Goal: Task Accomplishment & Management: Manage account settings

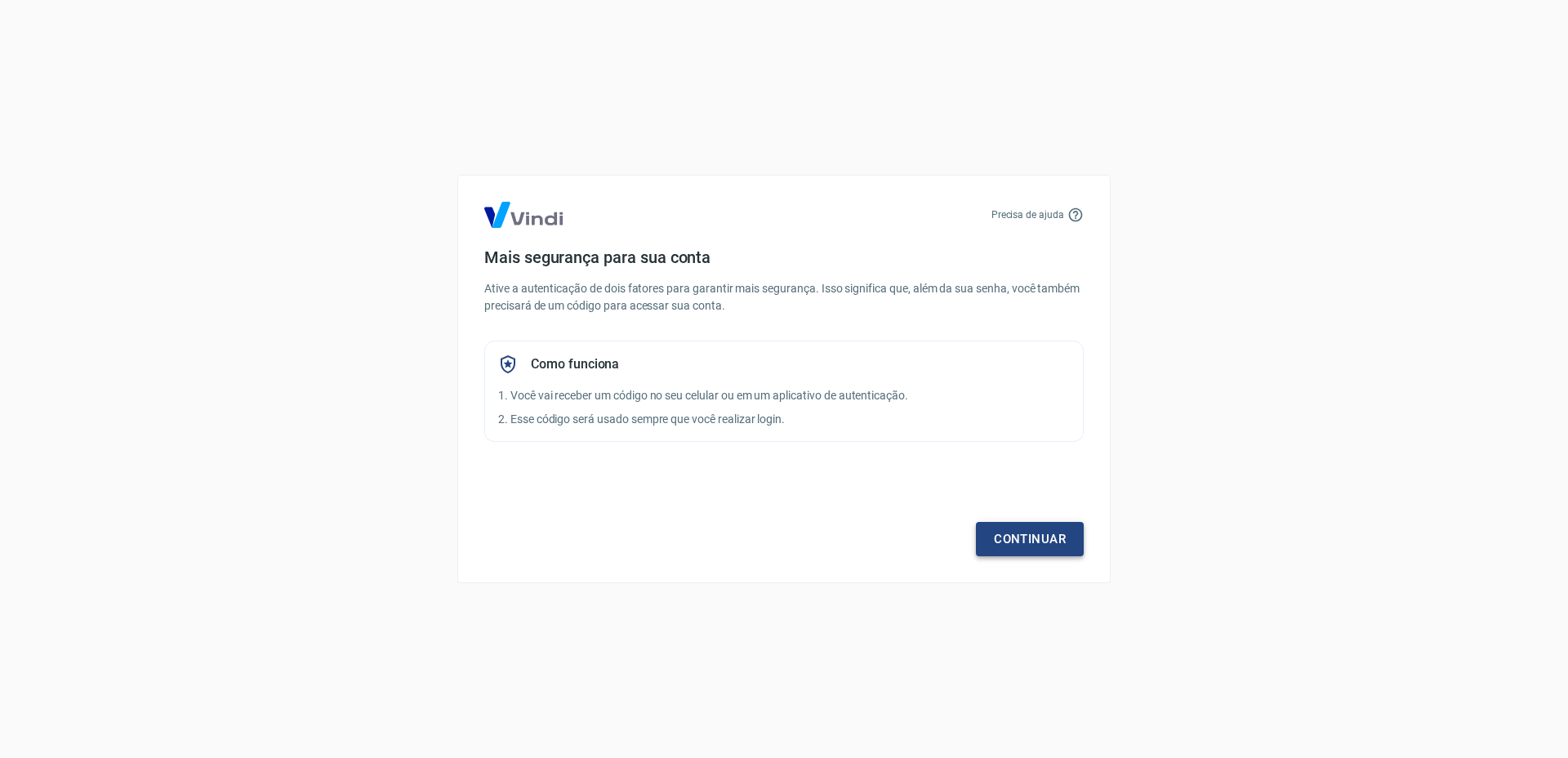
click at [1048, 533] on link "Continuar" at bounding box center [1030, 538] width 108 height 34
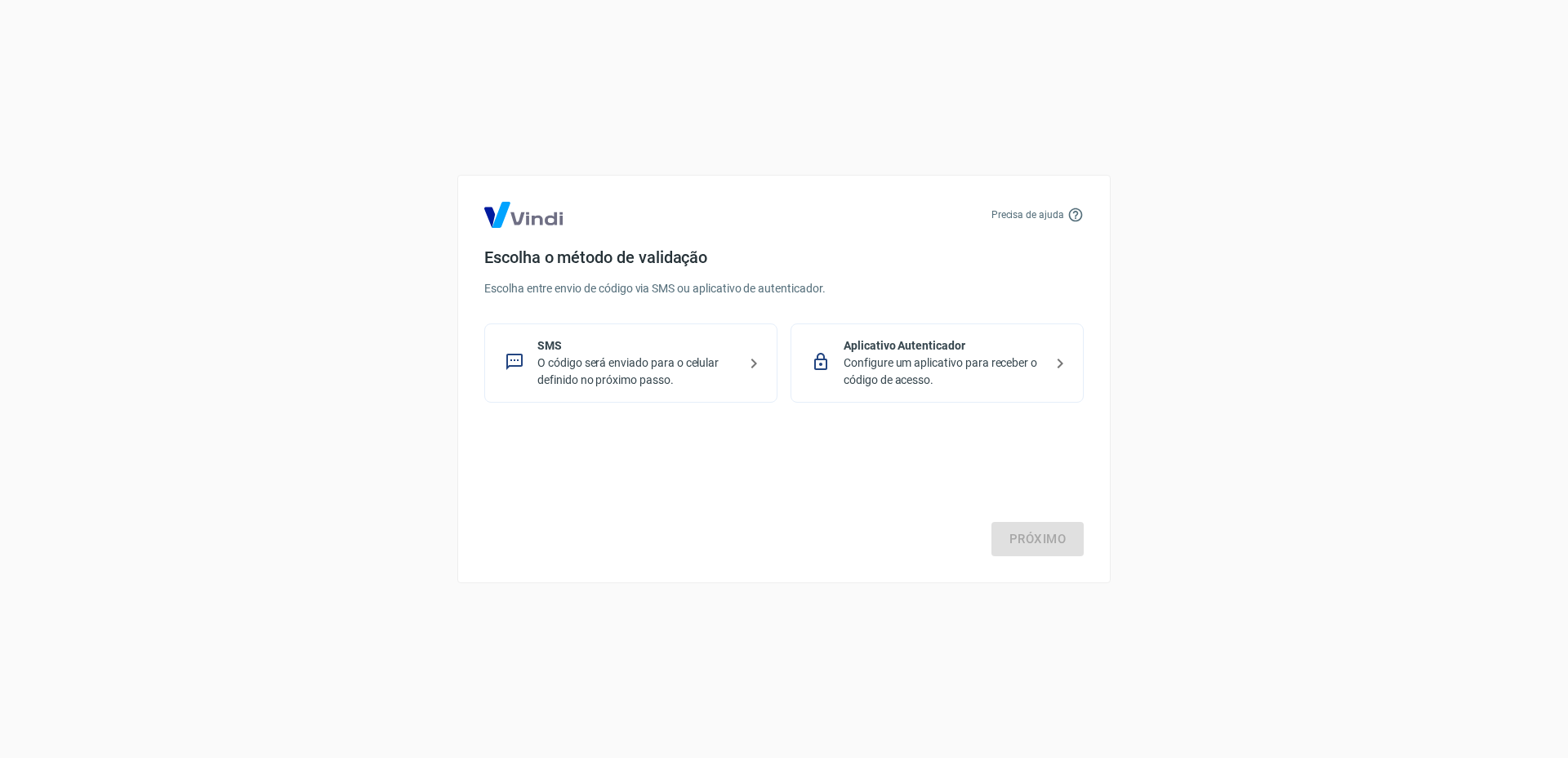
click at [633, 359] on p "O código será enviado para o celular definido no próximo passo." at bounding box center [637, 372] width 200 height 34
click at [1058, 545] on link "Próximo" at bounding box center [1038, 538] width 93 height 34
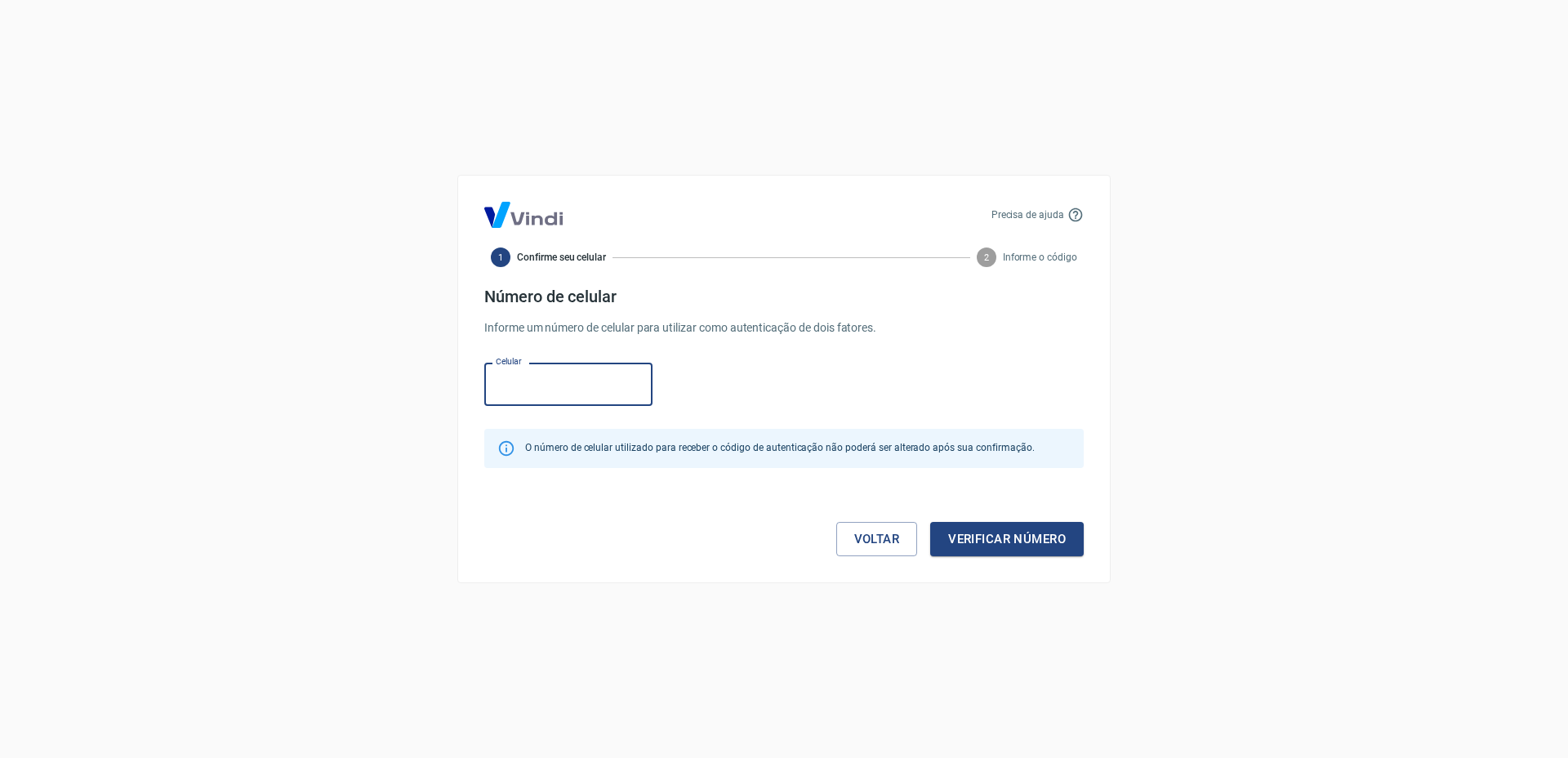
click at [488, 380] on input "Celular" at bounding box center [569, 384] width 168 height 44
type input "[PHONE_NUMBER]"
click at [1025, 547] on button "Verificar número" at bounding box center [1007, 538] width 153 height 34
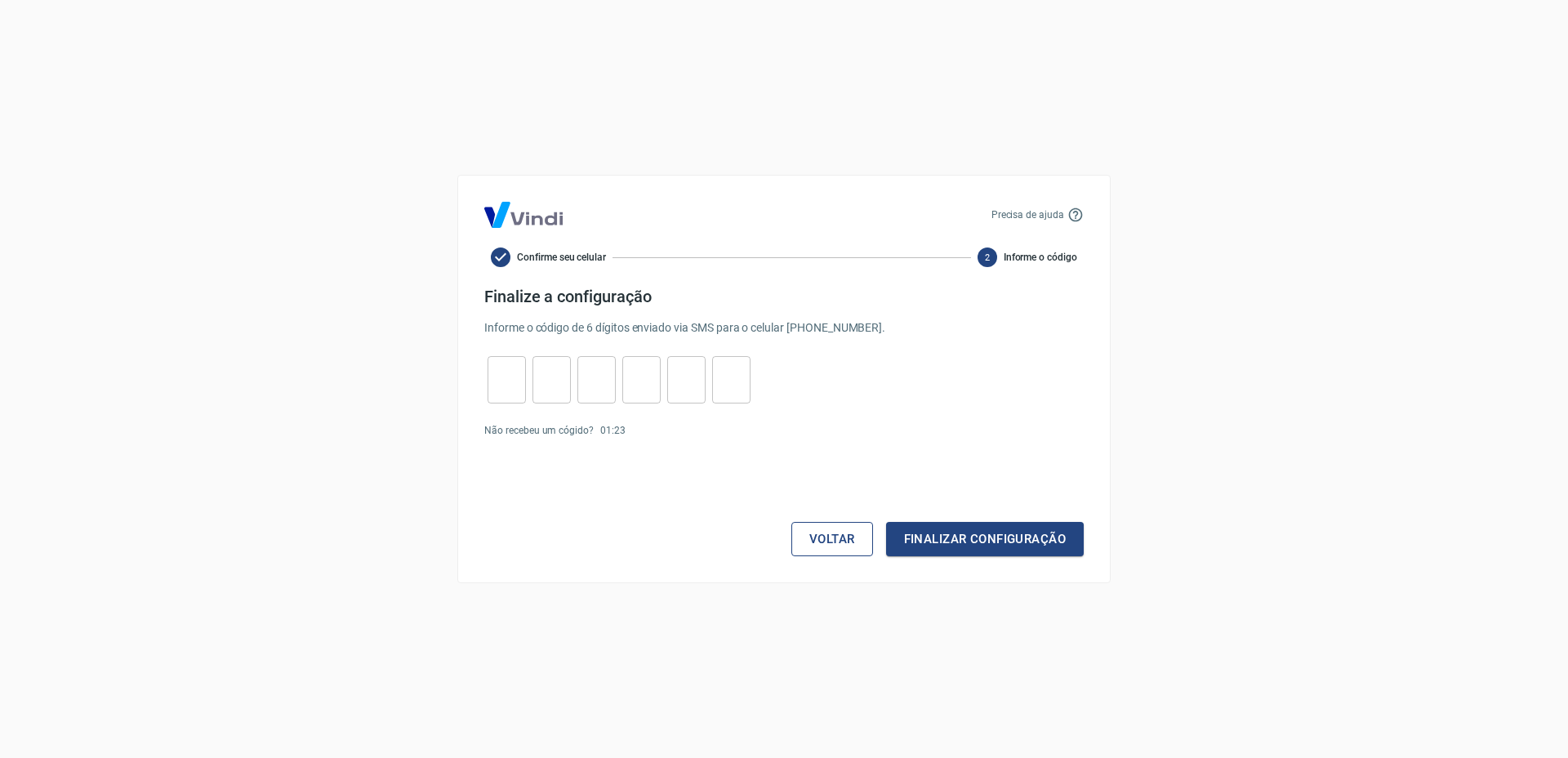
click at [830, 539] on button "Voltar" at bounding box center [832, 538] width 81 height 34
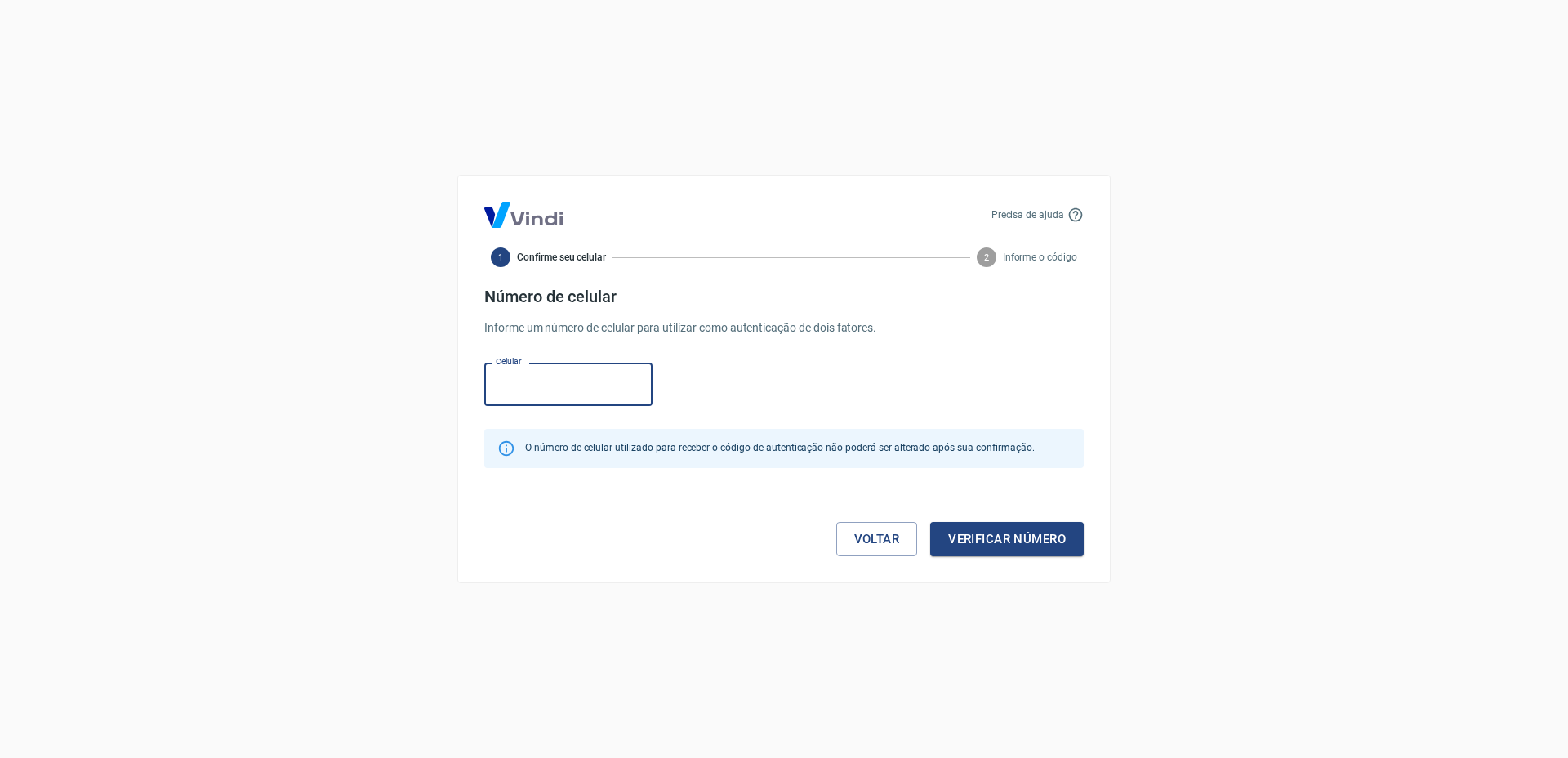
click at [564, 397] on input "Celular" at bounding box center [569, 384] width 168 height 44
type input "[PHONE_NUMBER]"
click at [998, 532] on button "Verificar número" at bounding box center [1007, 538] width 153 height 34
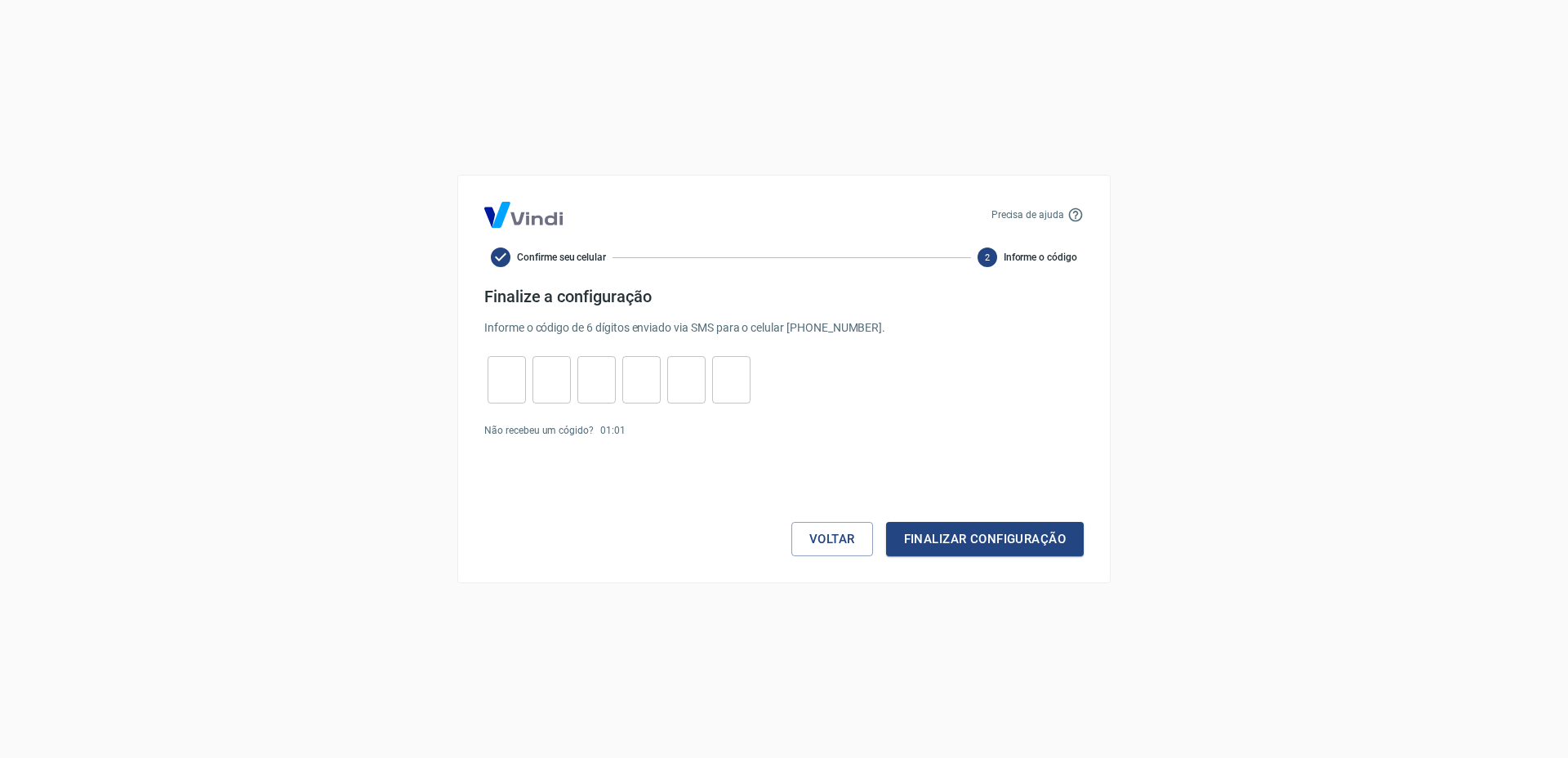
click at [508, 384] on input "tel" at bounding box center [506, 379] width 39 height 35
paste input "5"
type input "5"
type input "8"
type input "2"
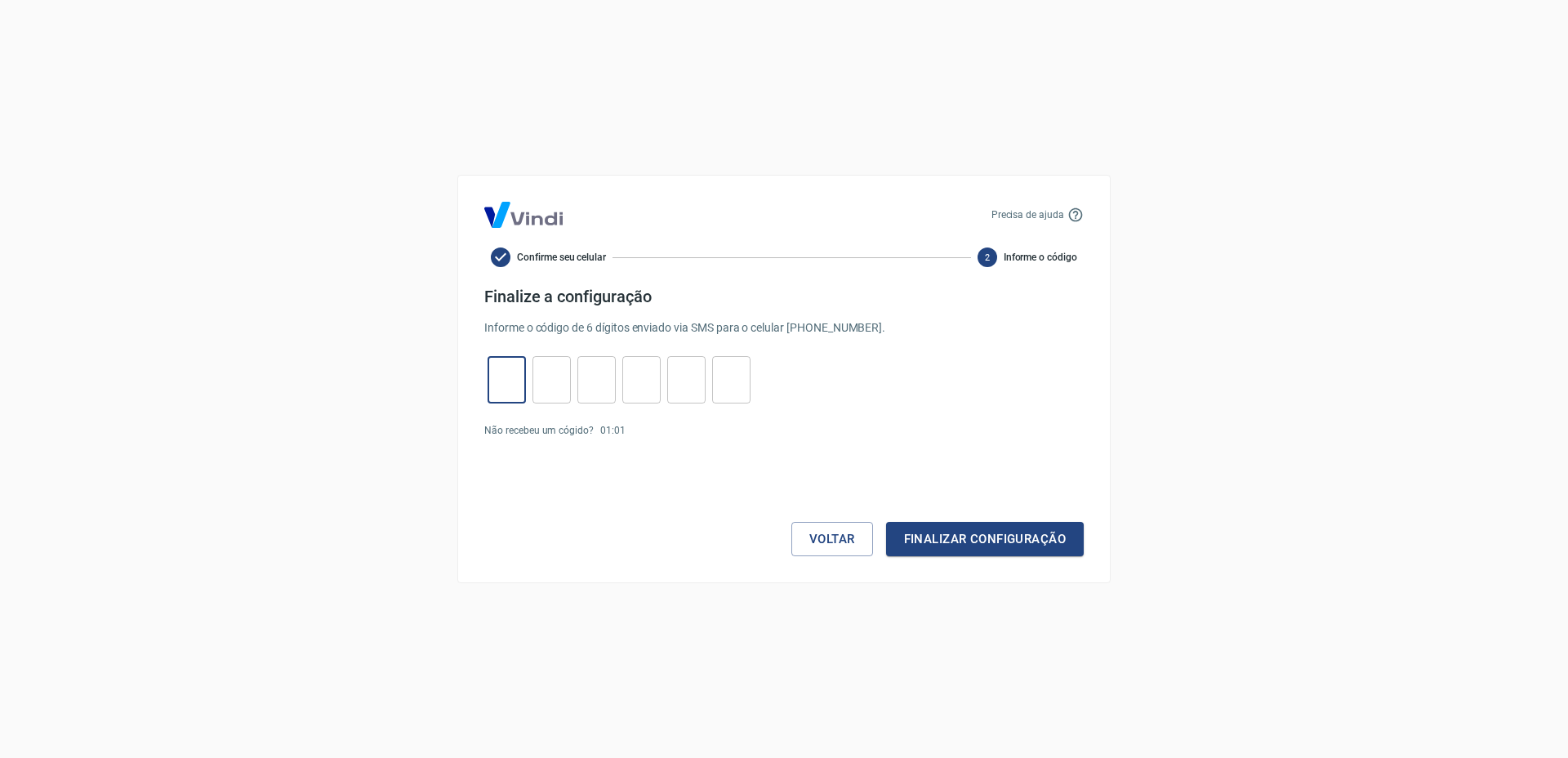
type input "8"
type input "1"
type input "0"
type input "5"
click at [986, 545] on button "Finalizar configuração" at bounding box center [984, 538] width 198 height 34
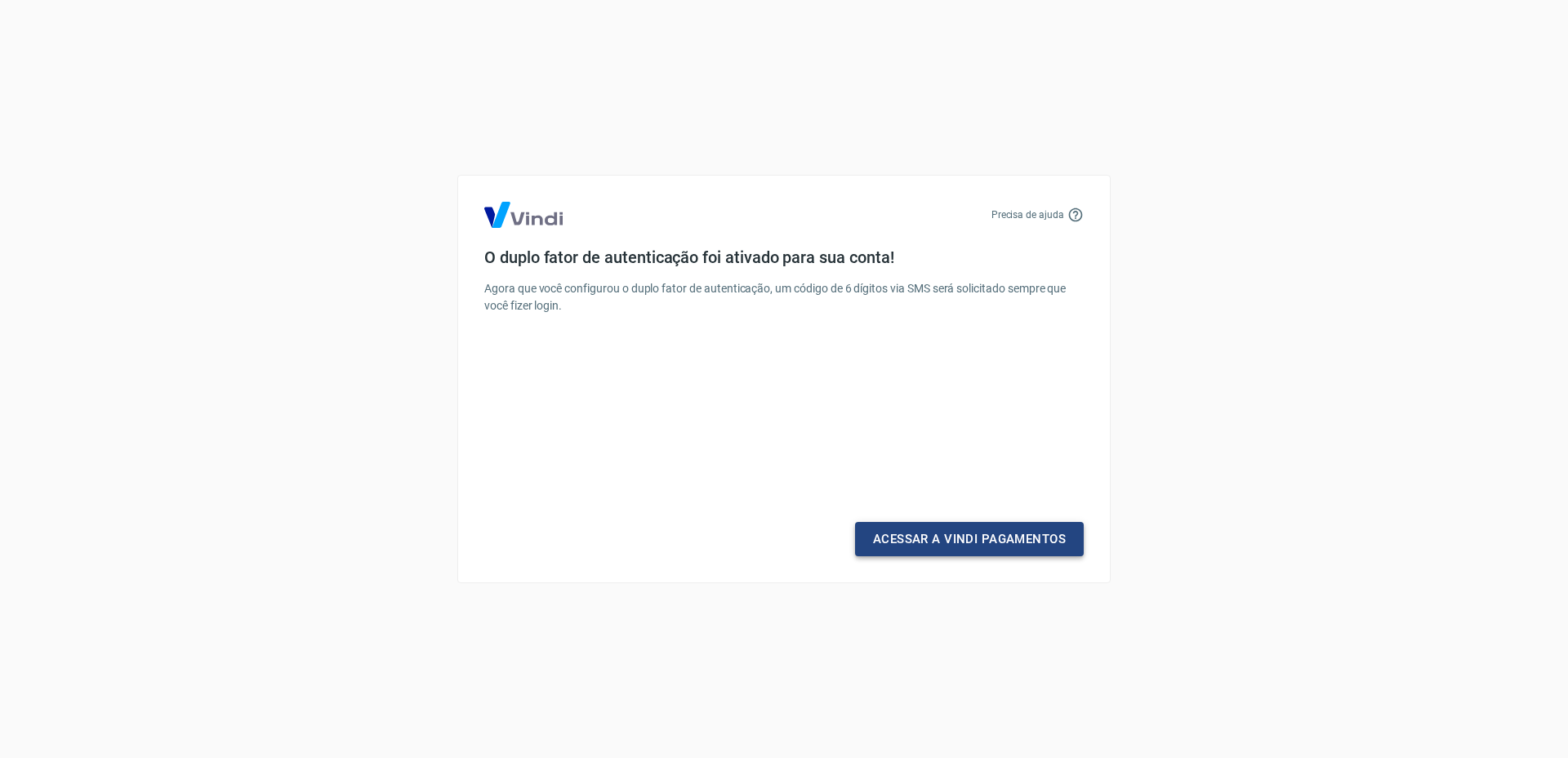
click at [919, 535] on link "Acessar a Vindi Pagamentos" at bounding box center [970, 538] width 229 height 34
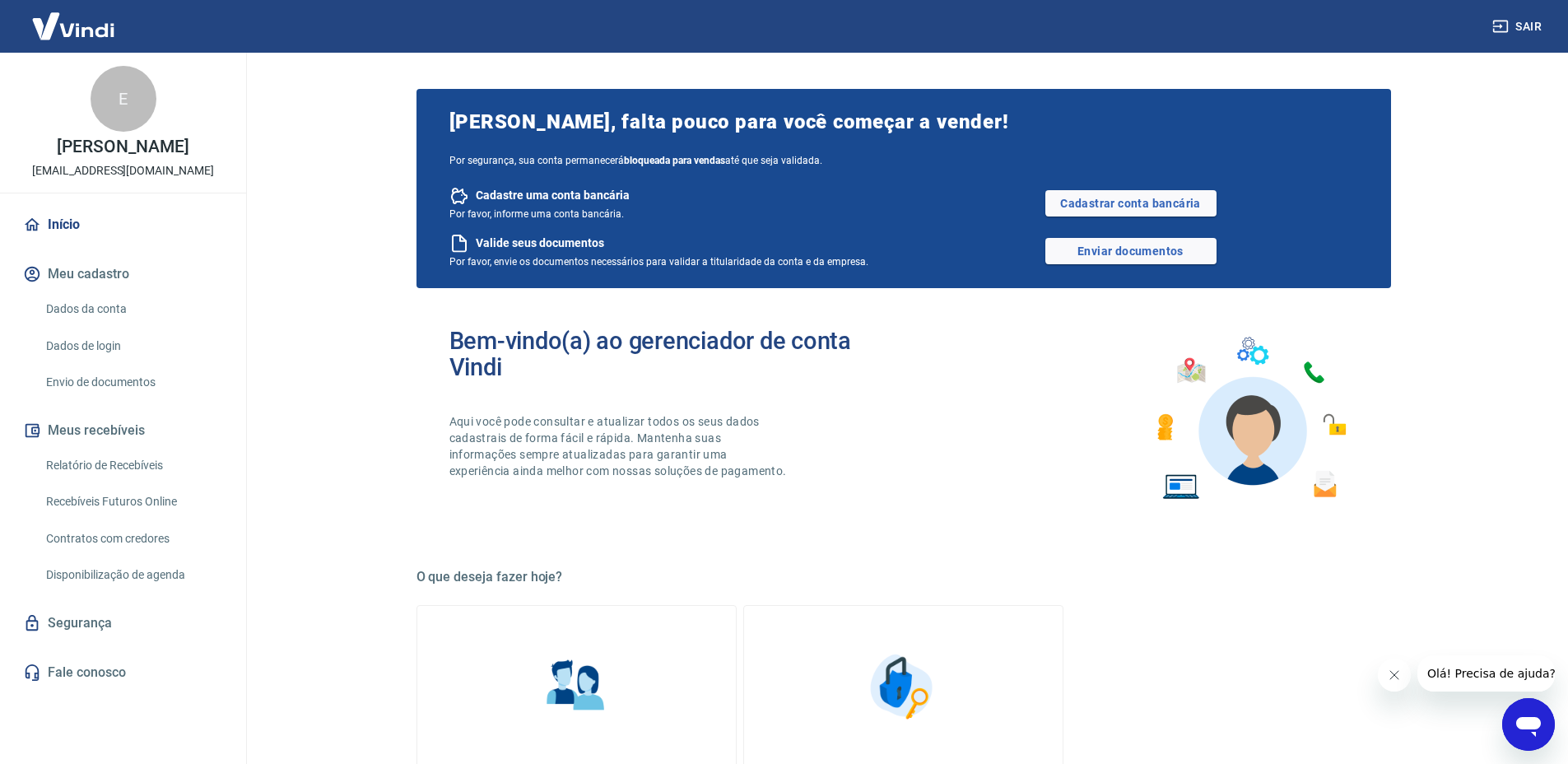
click at [145, 386] on link "Envio de documentos" at bounding box center [133, 382] width 187 height 33
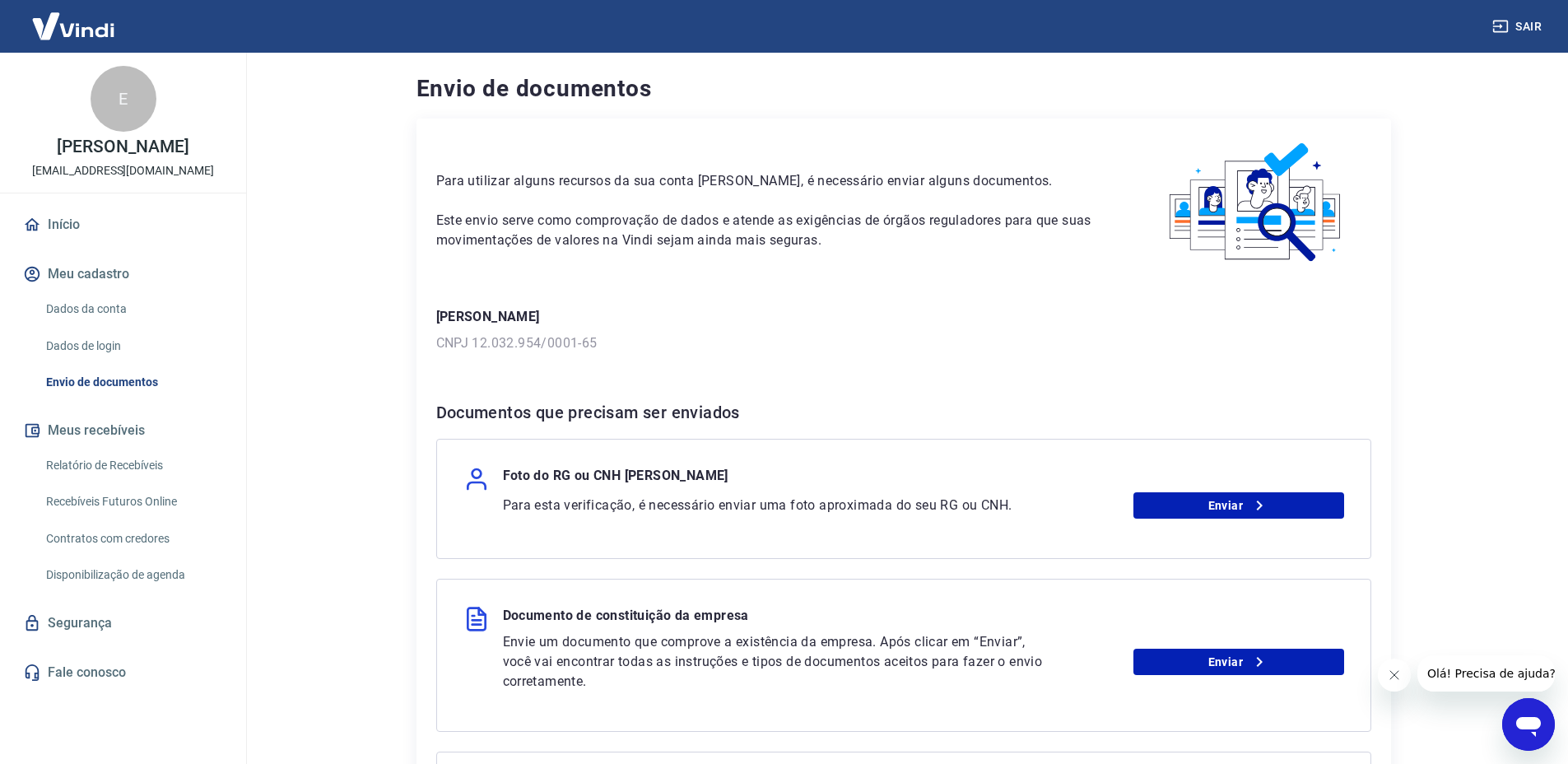
scroll to position [10, 0]
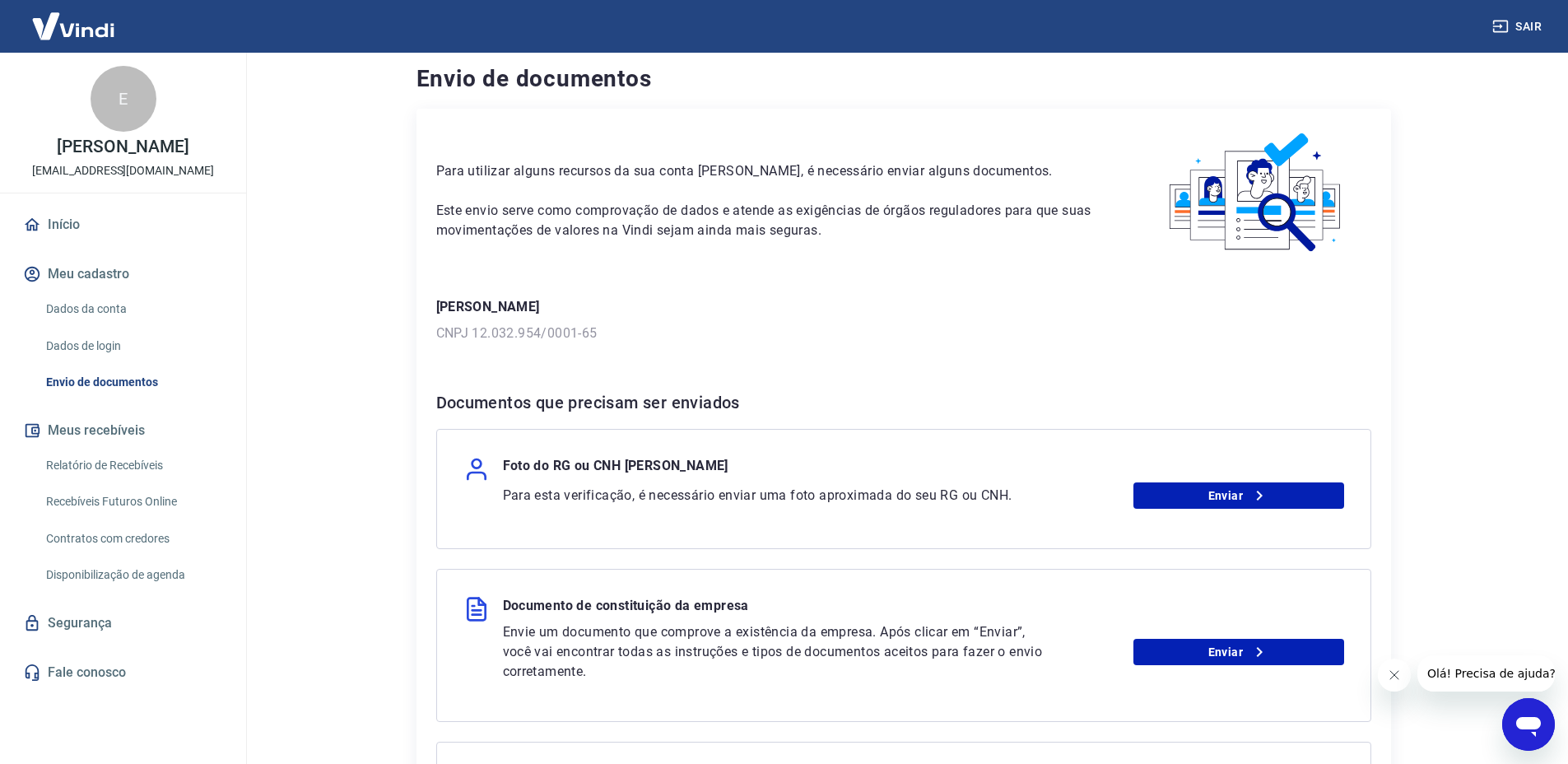
click at [1511, 722] on div "Abrir janela de mensagens" at bounding box center [1529, 725] width 50 height 50
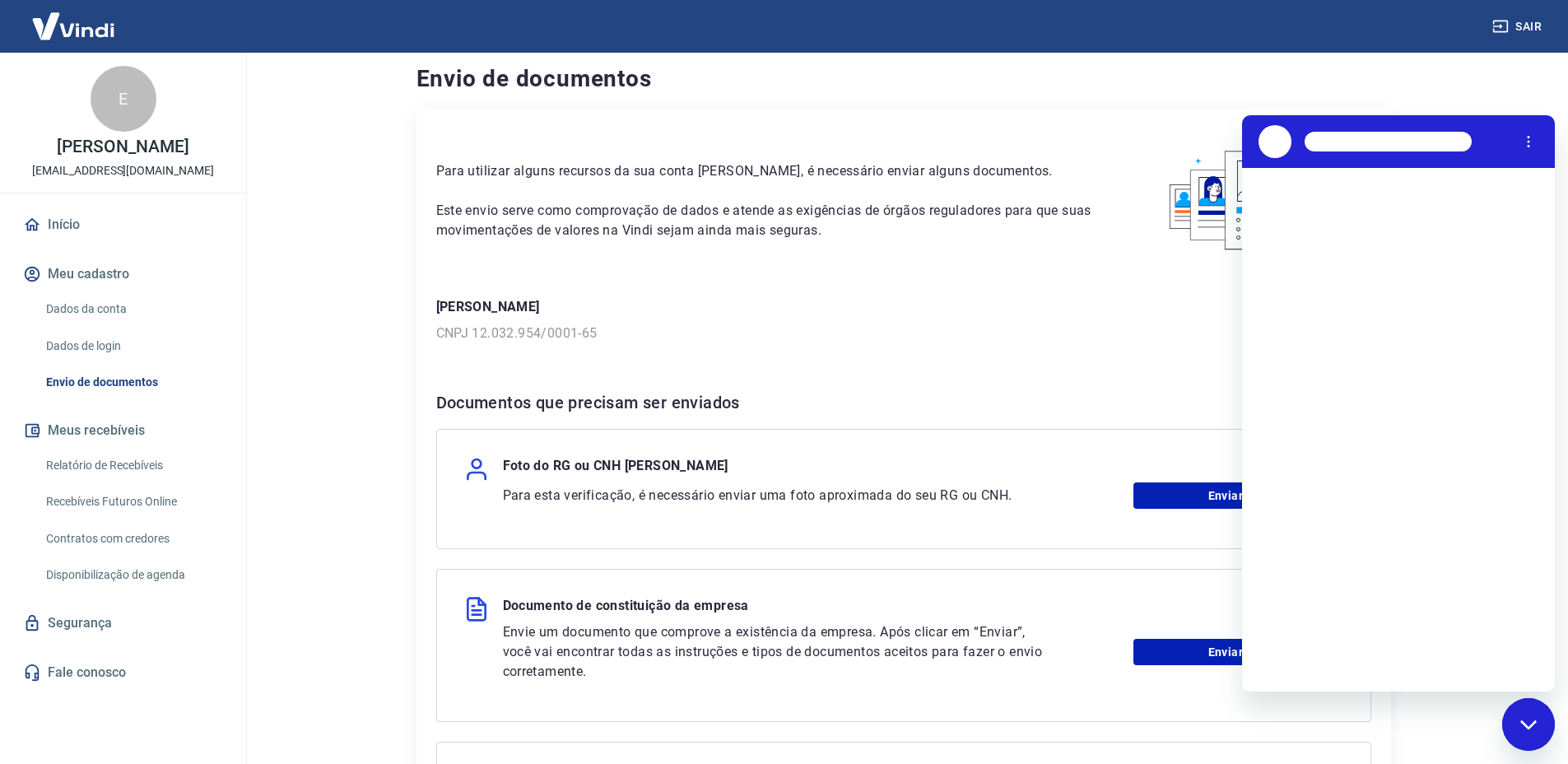
scroll to position [0, 0]
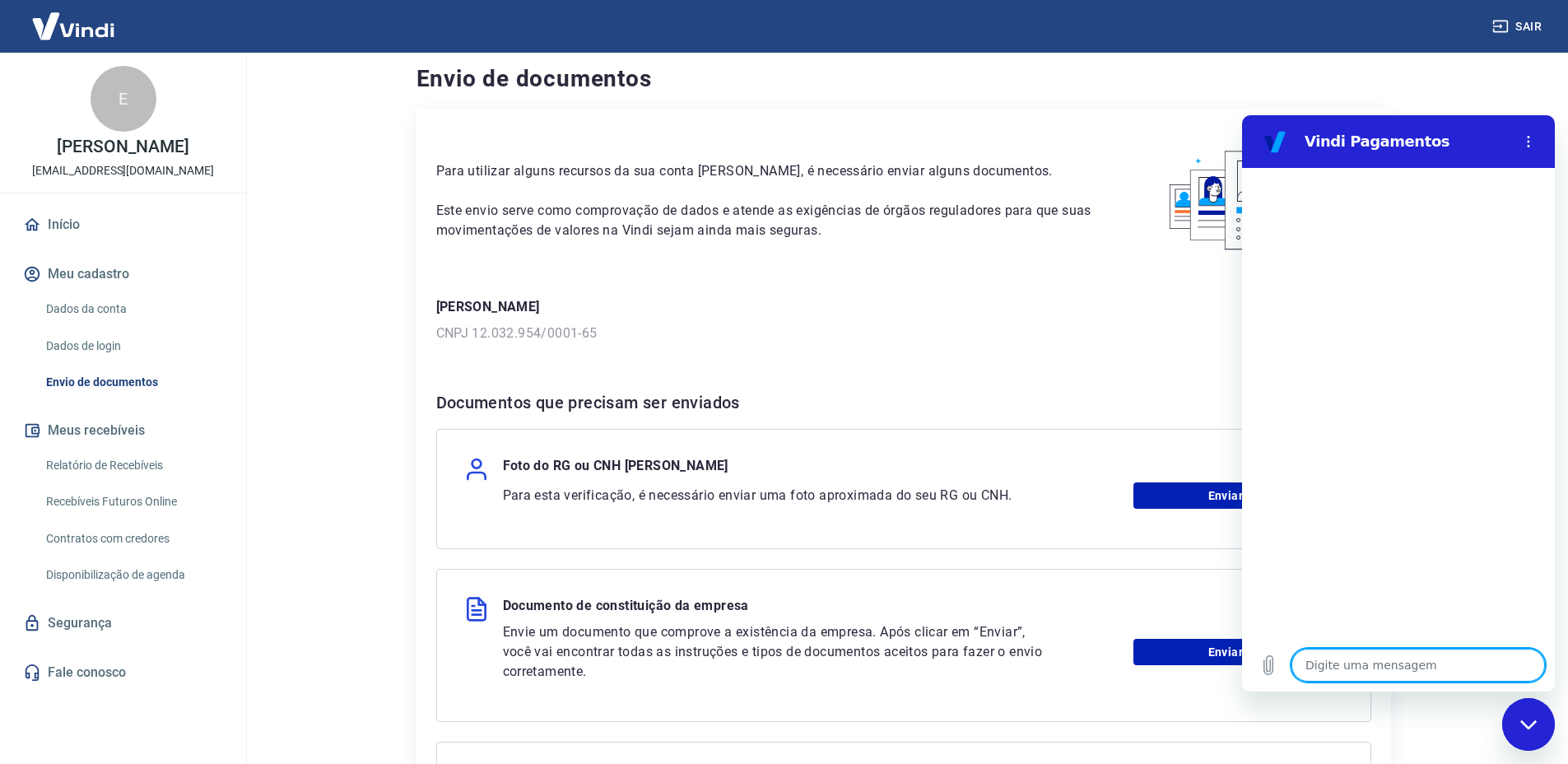
click at [1382, 660] on textarea at bounding box center [1418, 665] width 254 height 33
type textarea "t"
type textarea "x"
type textarea "tr"
type textarea "x"
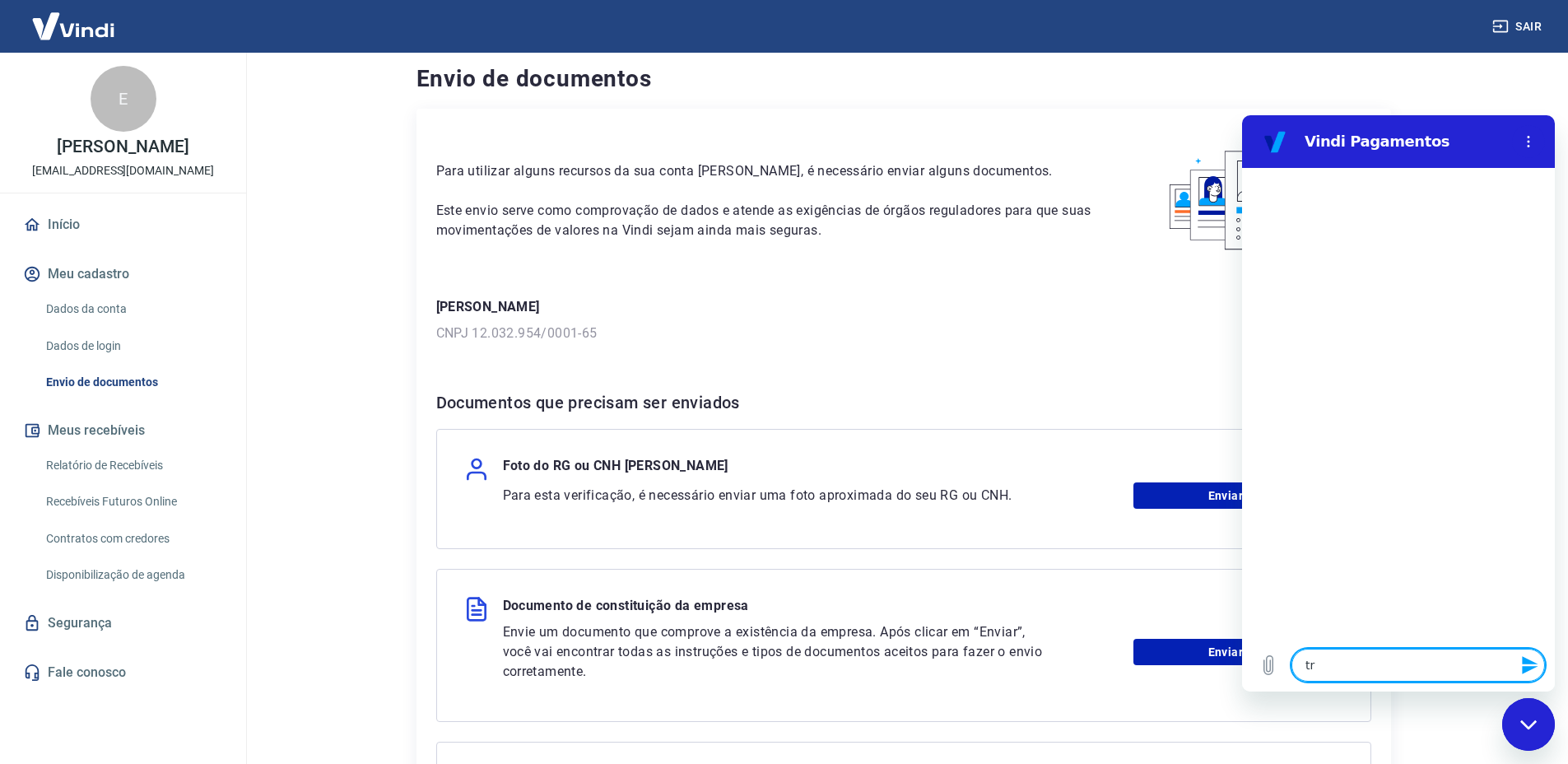
type textarea "tro"
type textarea "x"
type textarea "troc"
type textarea "x"
type textarea "troca"
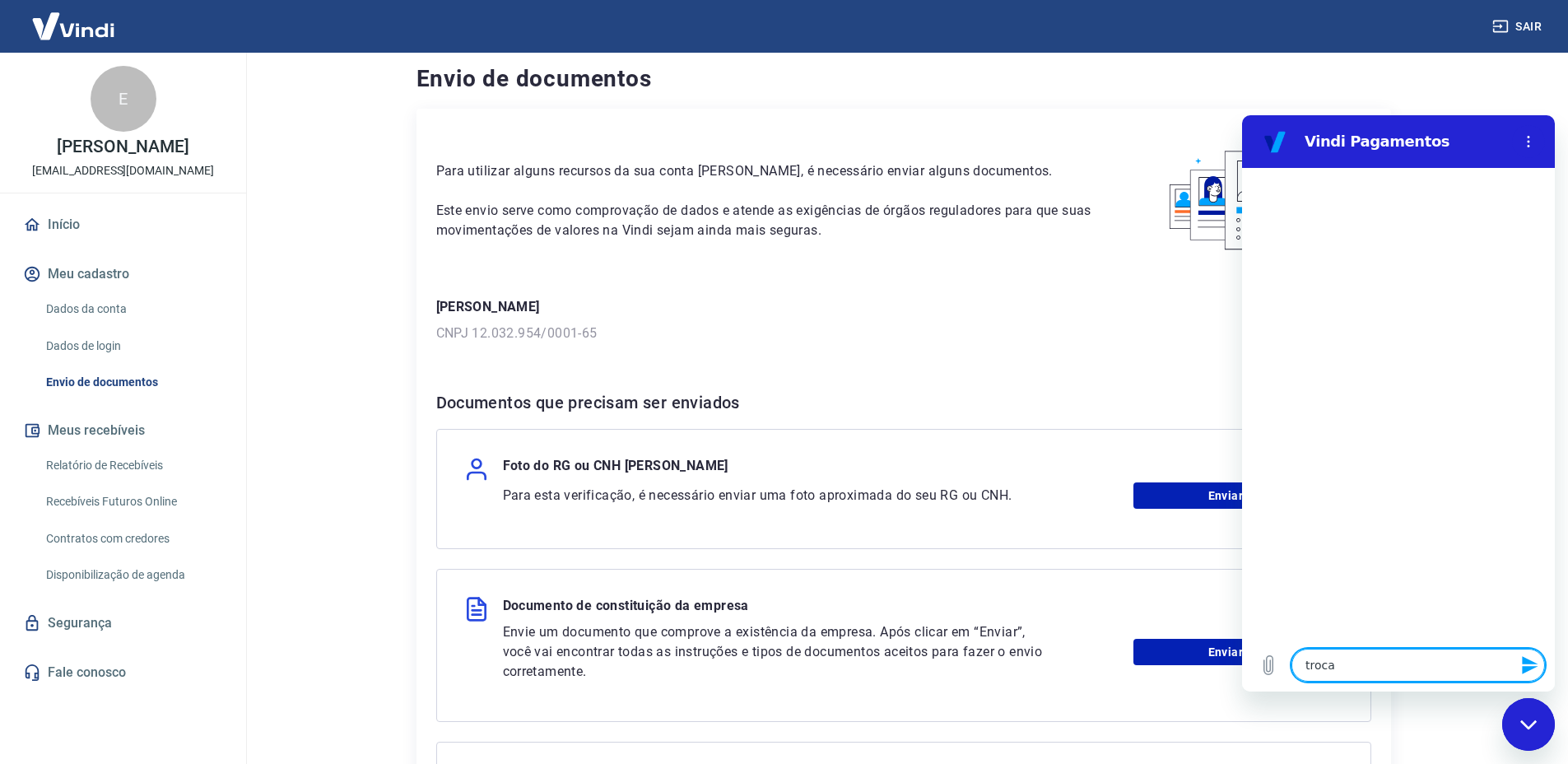
type textarea "x"
type textarea "trocar"
type textarea "x"
type textarea "trocar"
type textarea "x"
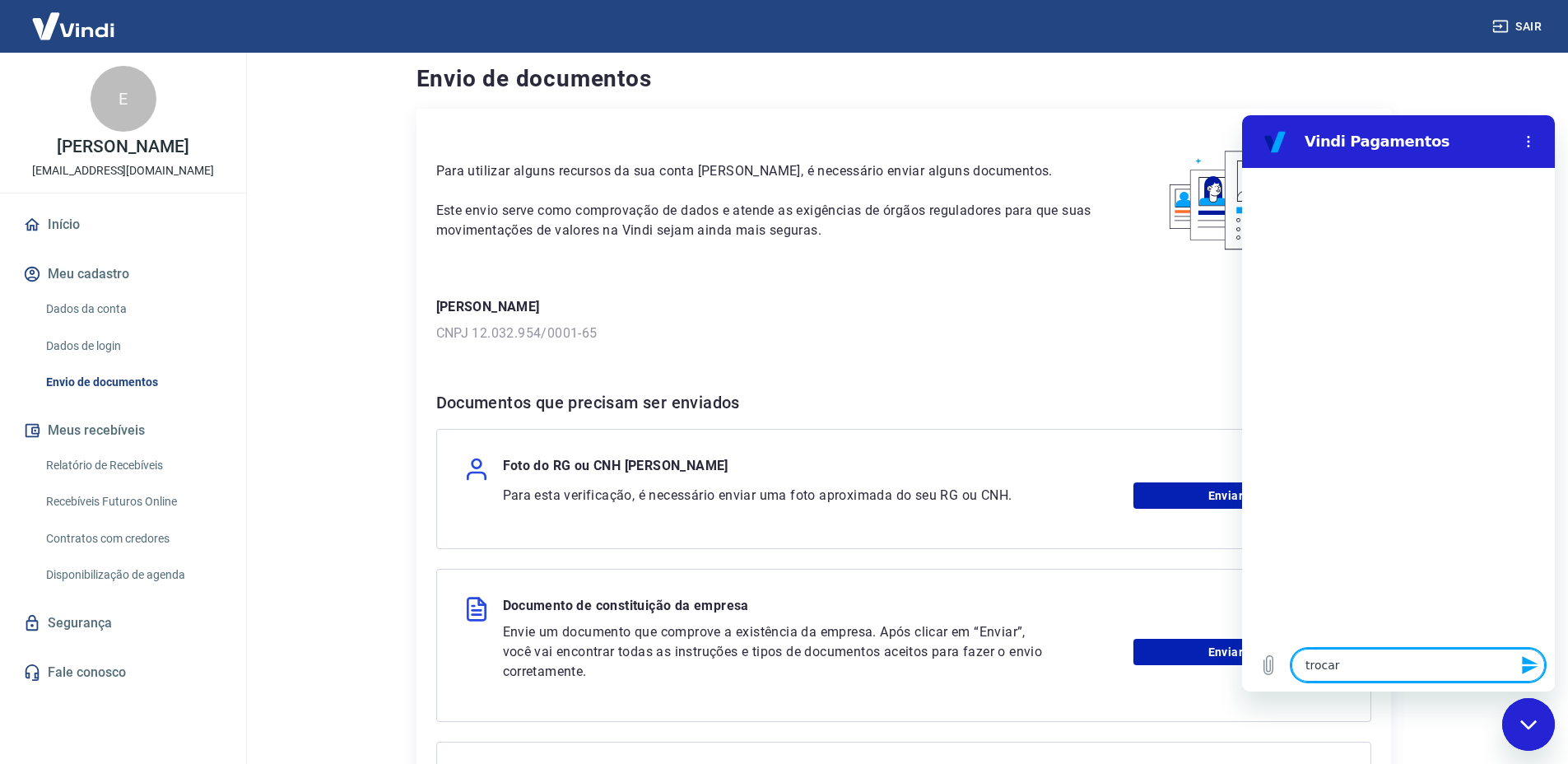
type textarea "trocar C"
type textarea "x"
type textarea "trocar CN"
type textarea "x"
type textarea "trocar CNP"
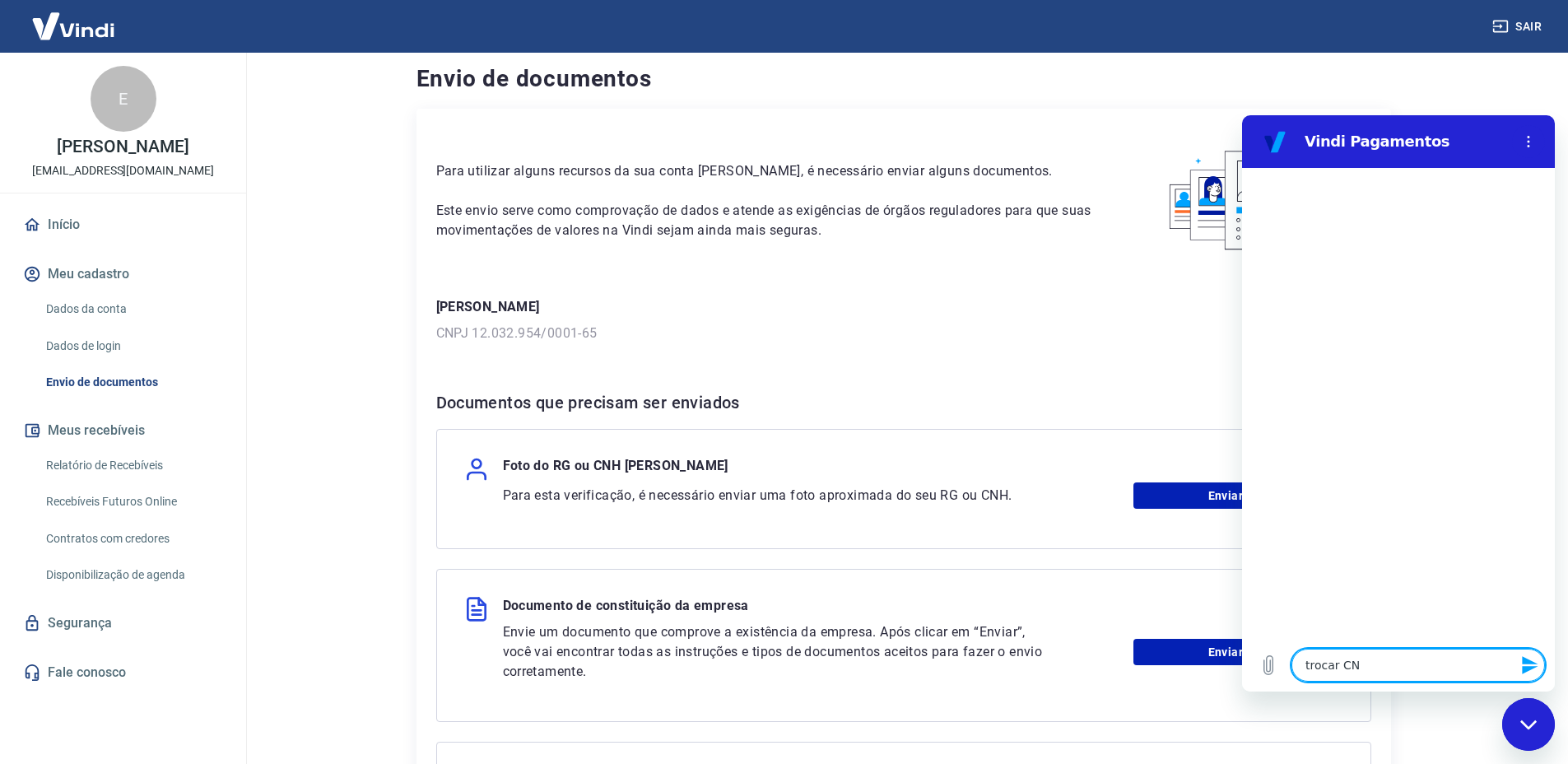
type textarea "x"
type textarea "trocar CNPJ"
type textarea "x"
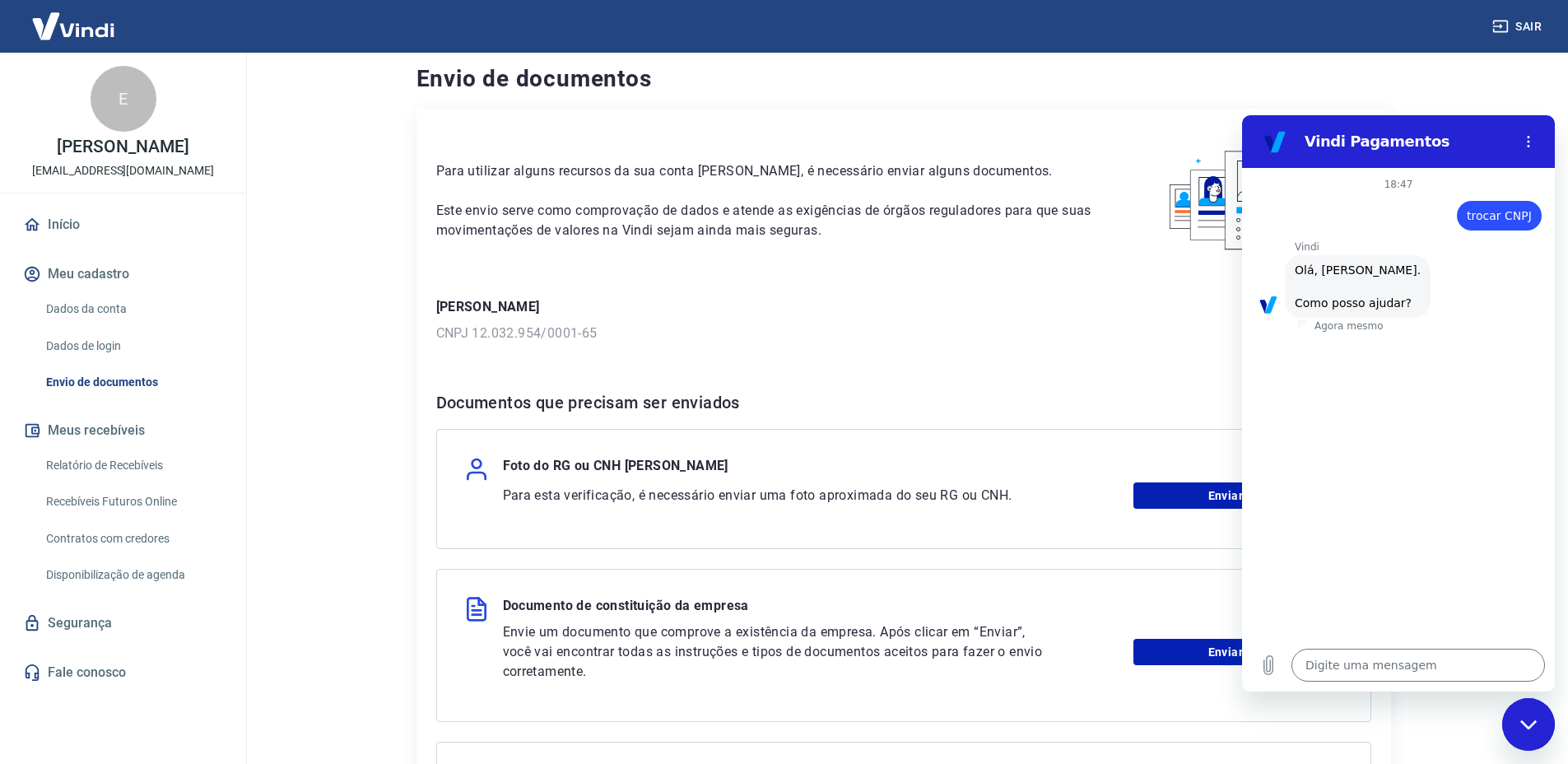
scroll to position [39, 0]
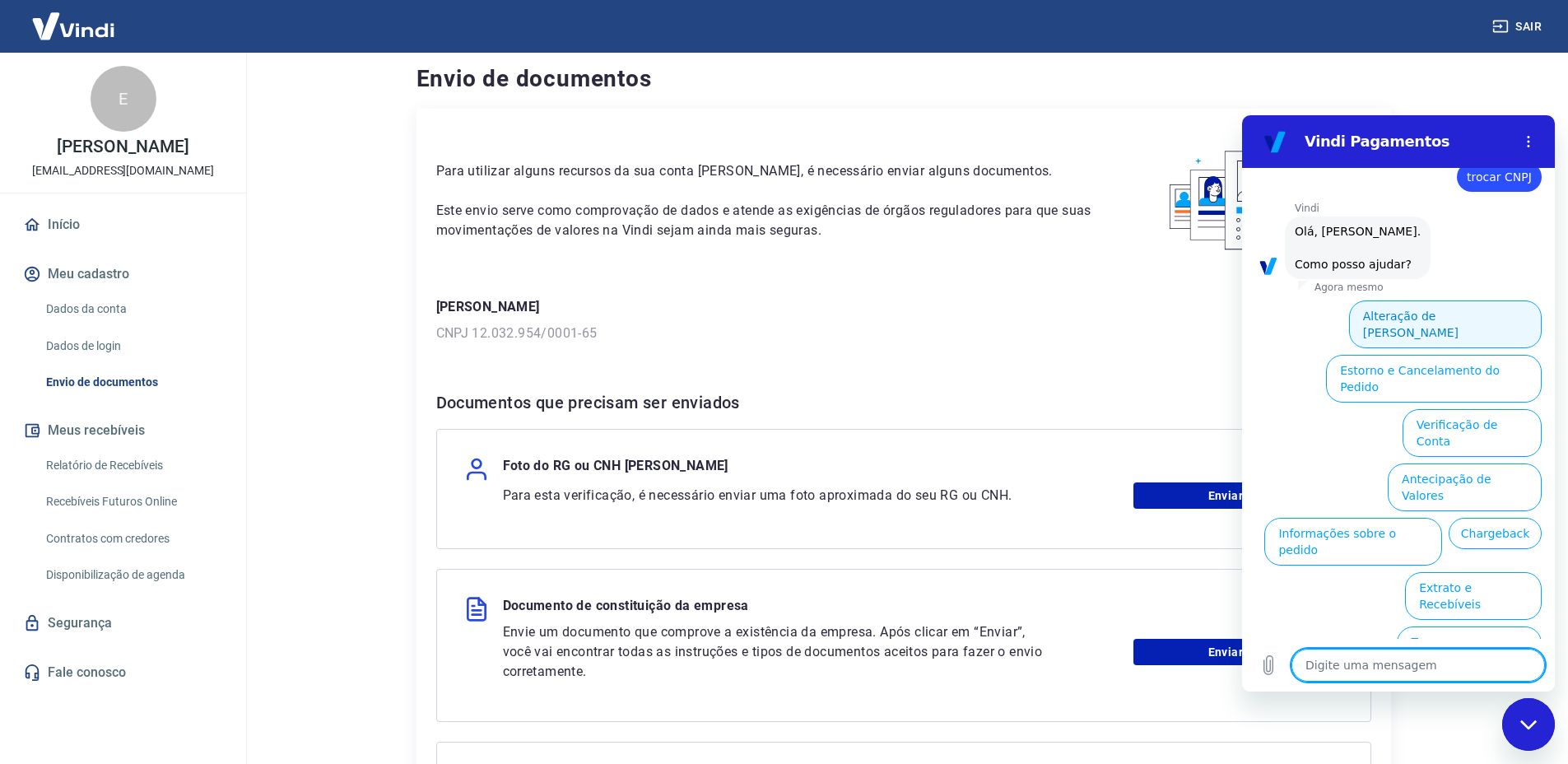
click at [1428, 316] on button "Alteração de [PERSON_NAME]" at bounding box center [1445, 324] width 193 height 48
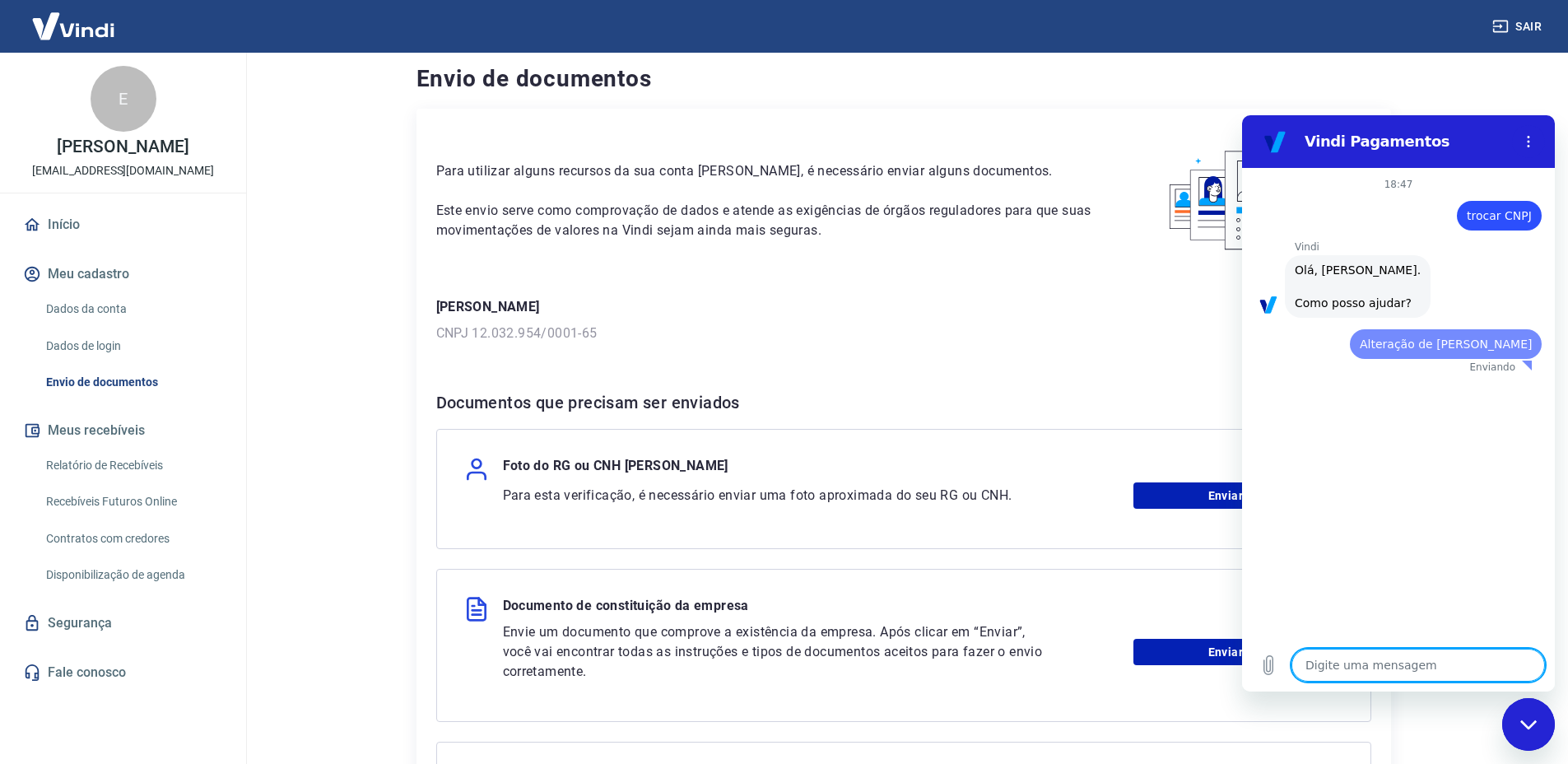
scroll to position [0, 0]
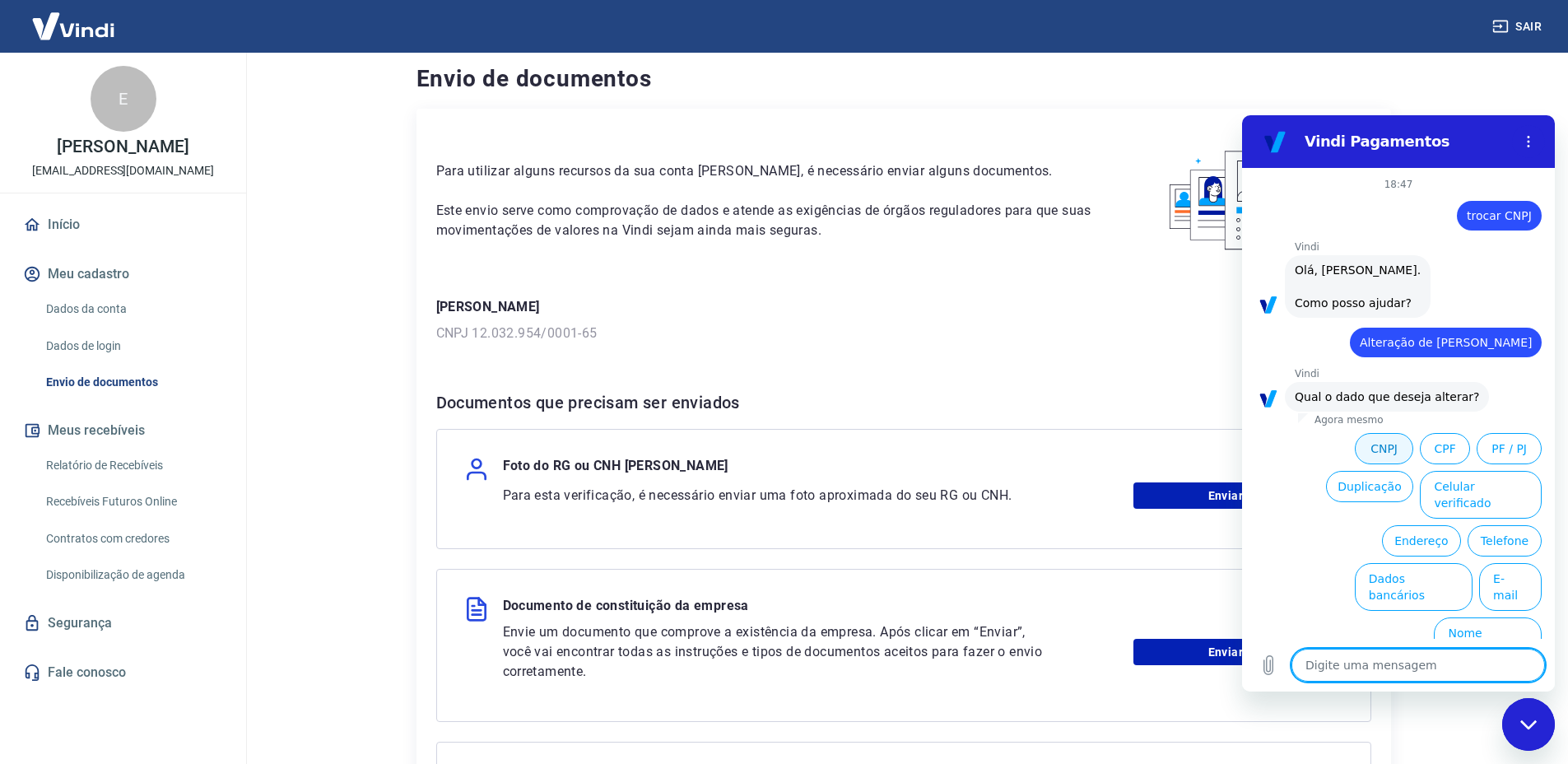
click at [1379, 458] on button "CNPJ" at bounding box center [1383, 448] width 58 height 31
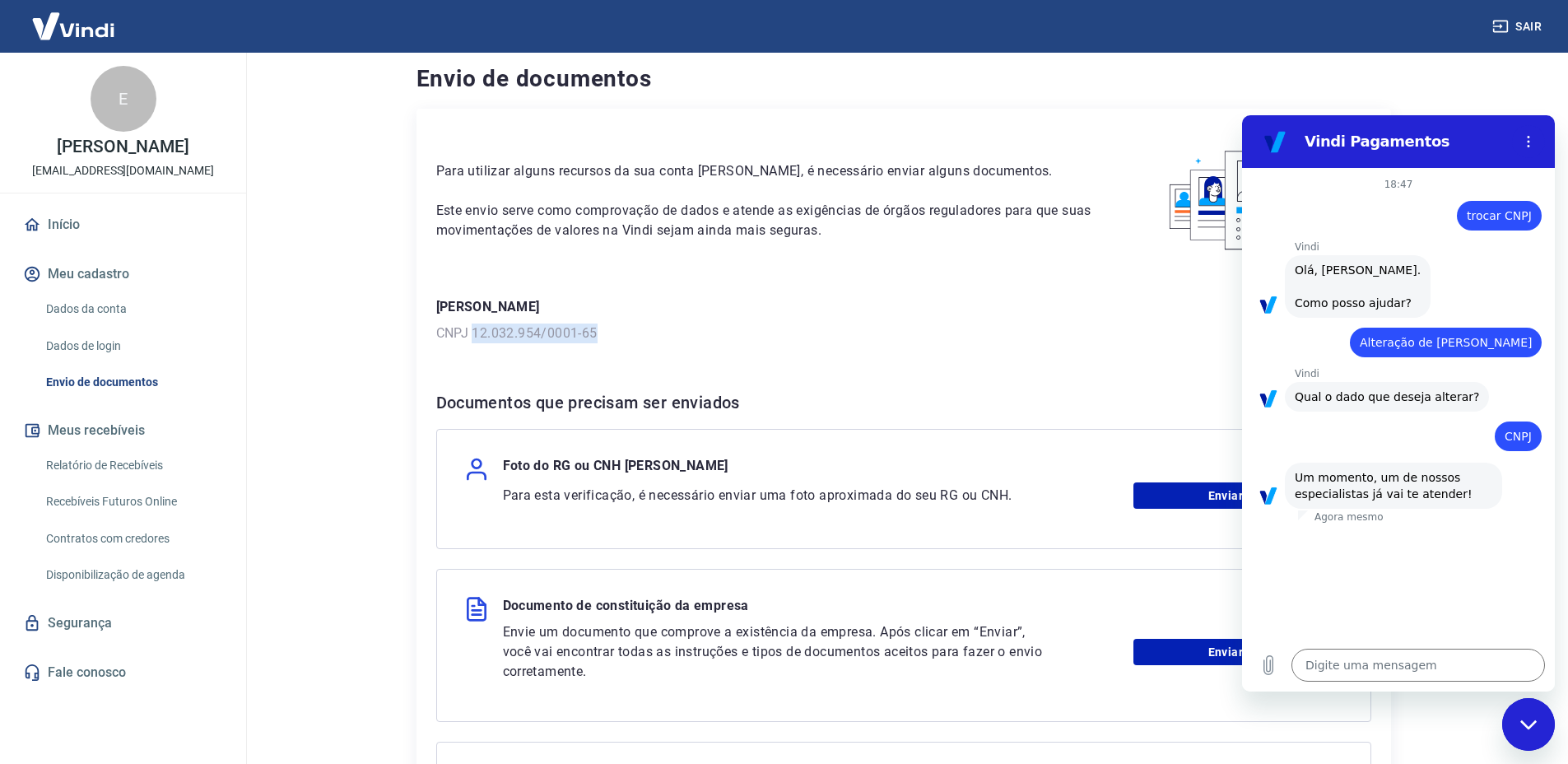
drag, startPoint x: 609, startPoint y: 331, endPoint x: 473, endPoint y: 332, distance: 136.0
click at [473, 332] on p "CNPJ 12.032.954/0001-65" at bounding box center [903, 333] width 935 height 20
copy p "12.032.954/0001-65"
type textarea "x"
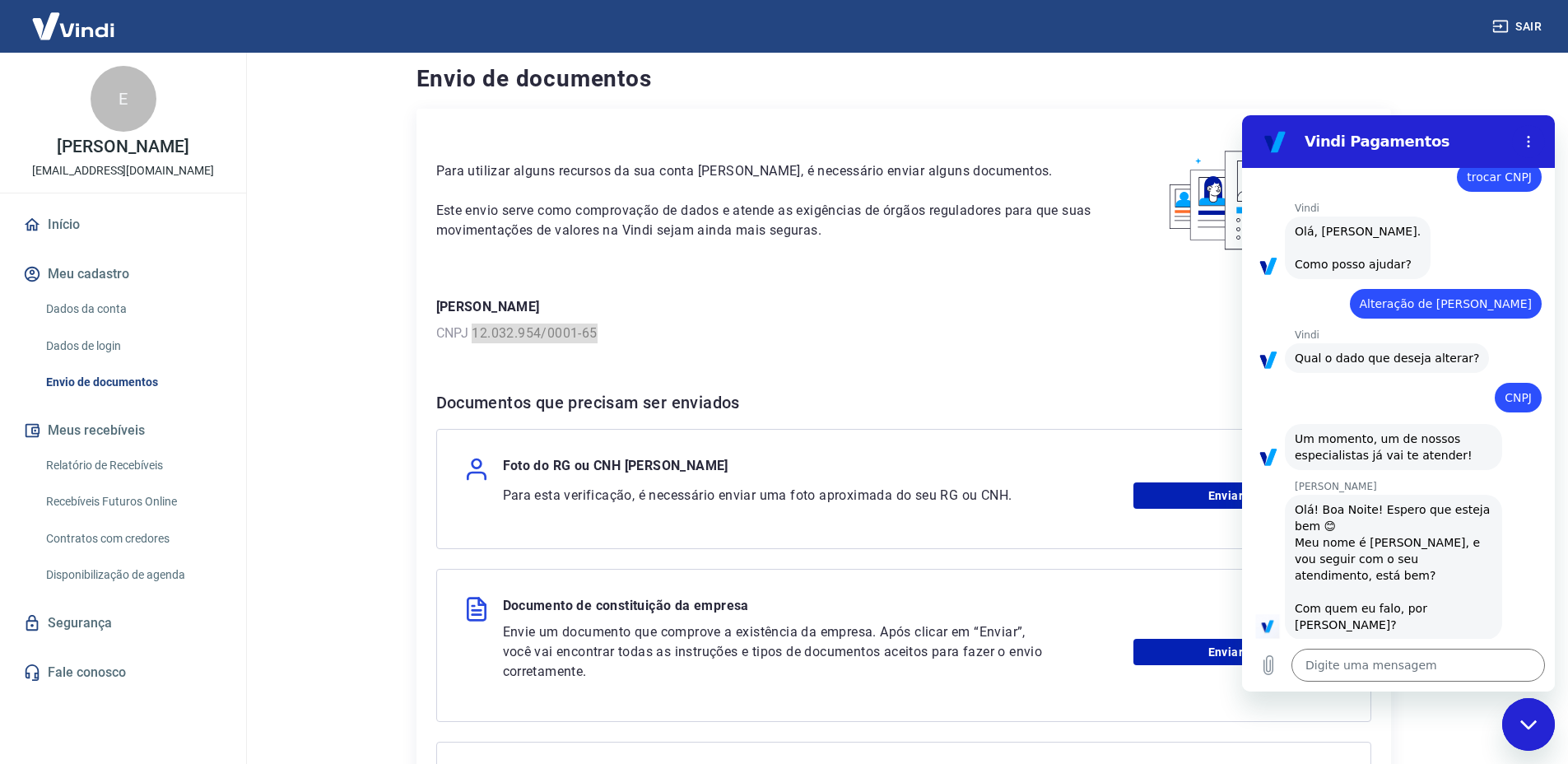
scroll to position [42, 0]
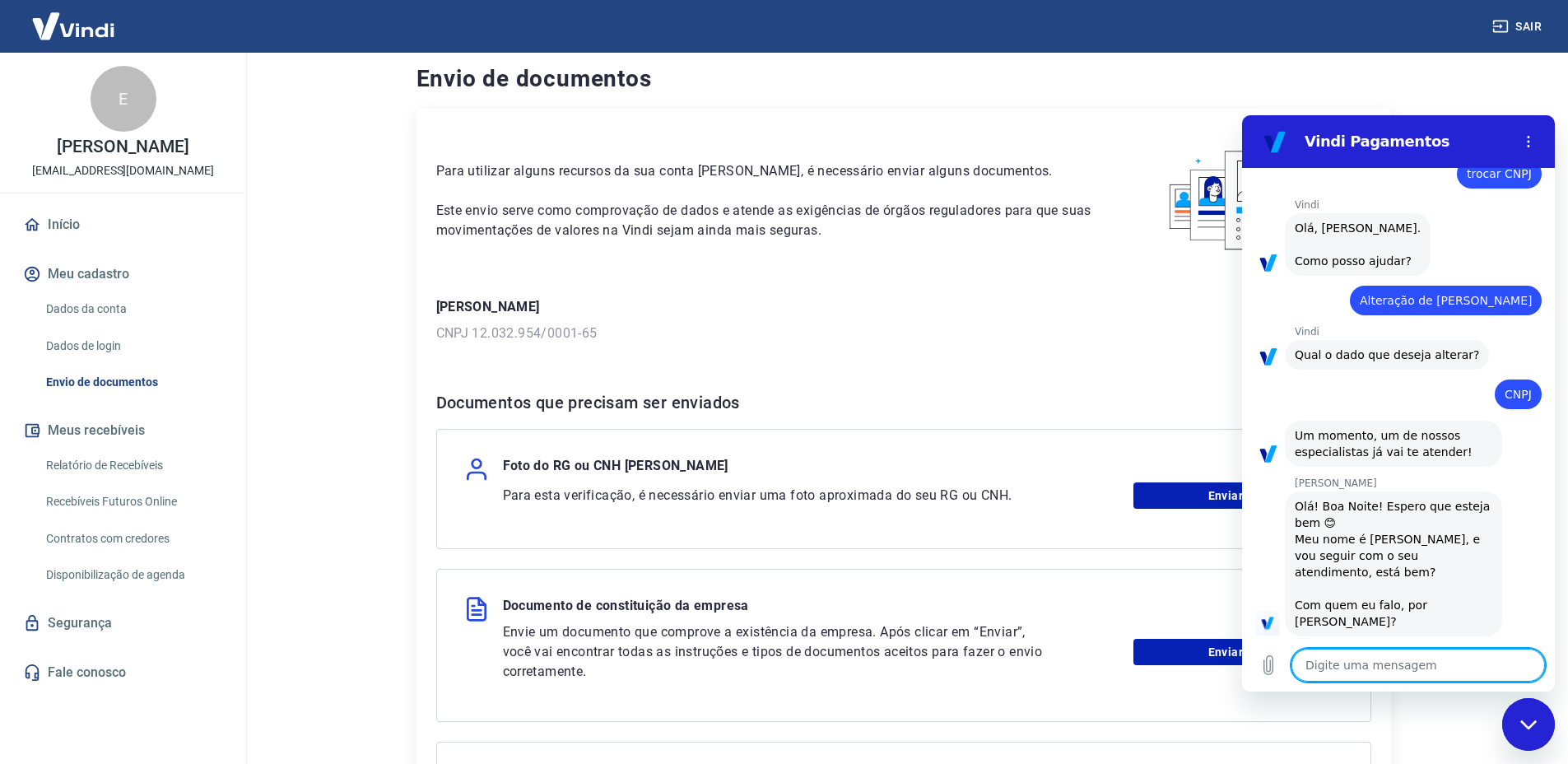
click at [463, 302] on p "[PERSON_NAME]" at bounding box center [903, 307] width 935 height 20
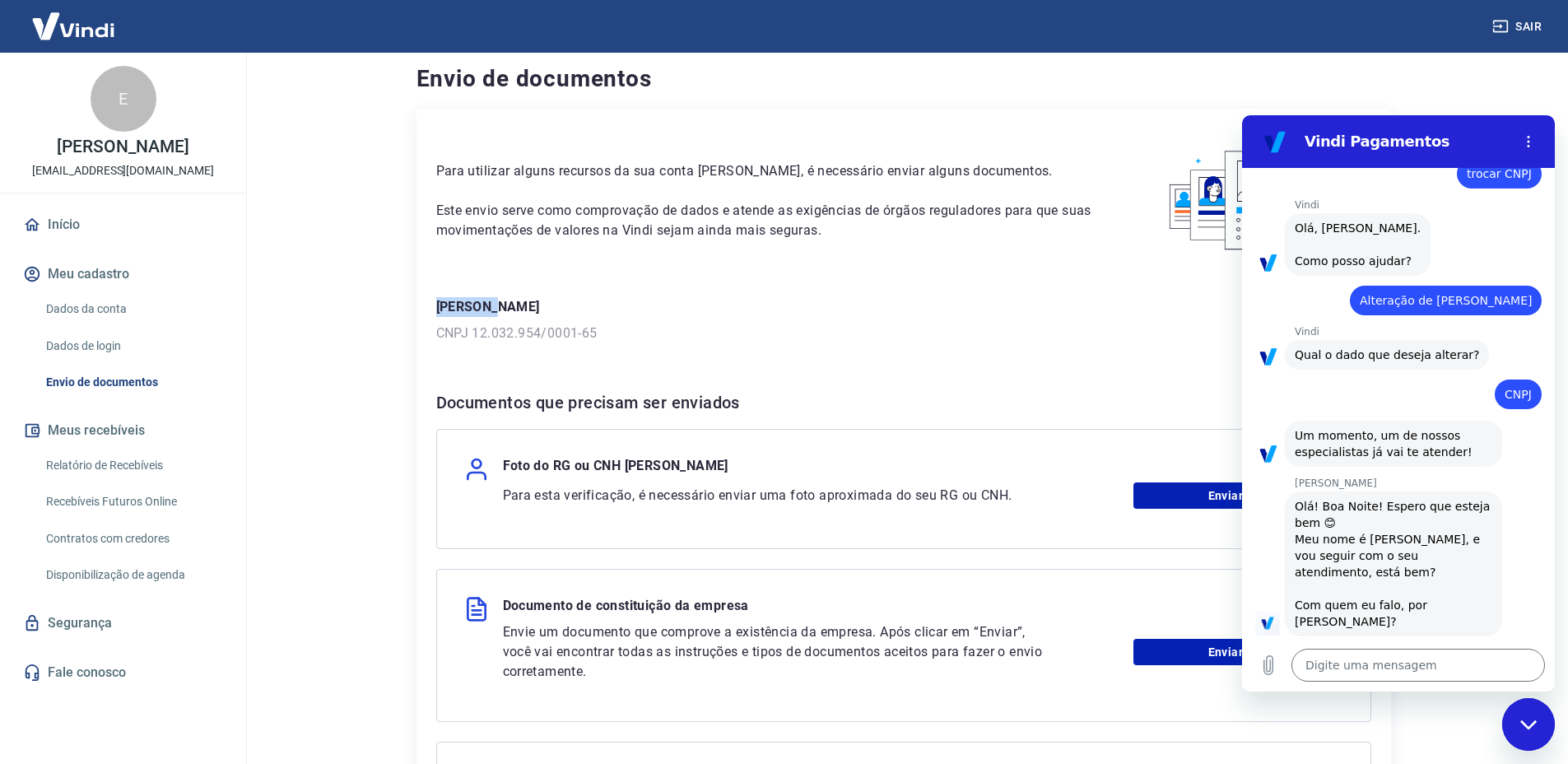
click at [463, 302] on p "[PERSON_NAME]" at bounding box center [903, 307] width 935 height 20
copy p "Edilecio"
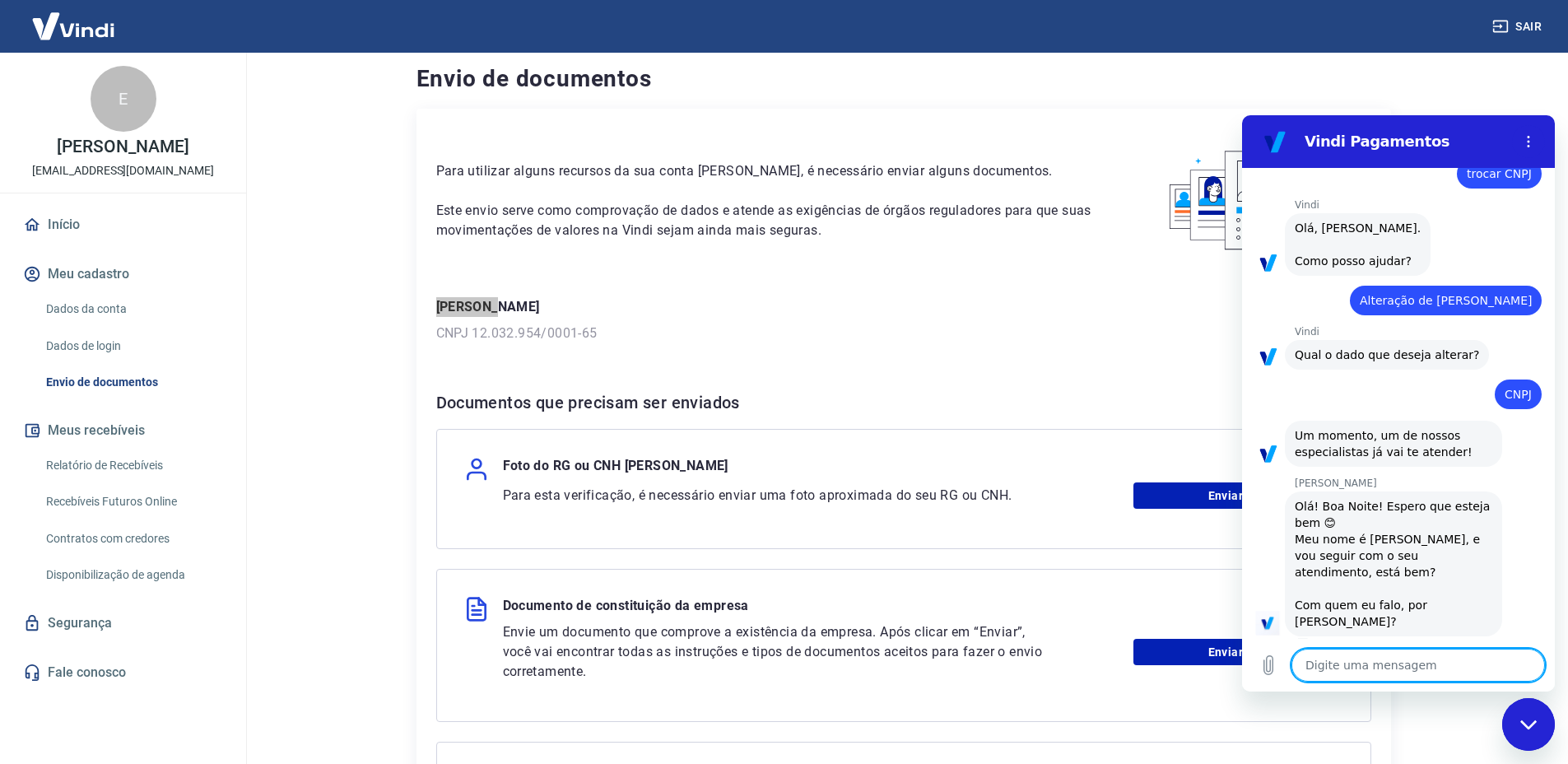
click at [1390, 666] on textarea at bounding box center [1418, 665] width 254 height 33
click at [1391, 670] on textarea at bounding box center [1418, 665] width 254 height 33
paste textarea "Edilecio"
type textarea "Edilecio"
type textarea "x"
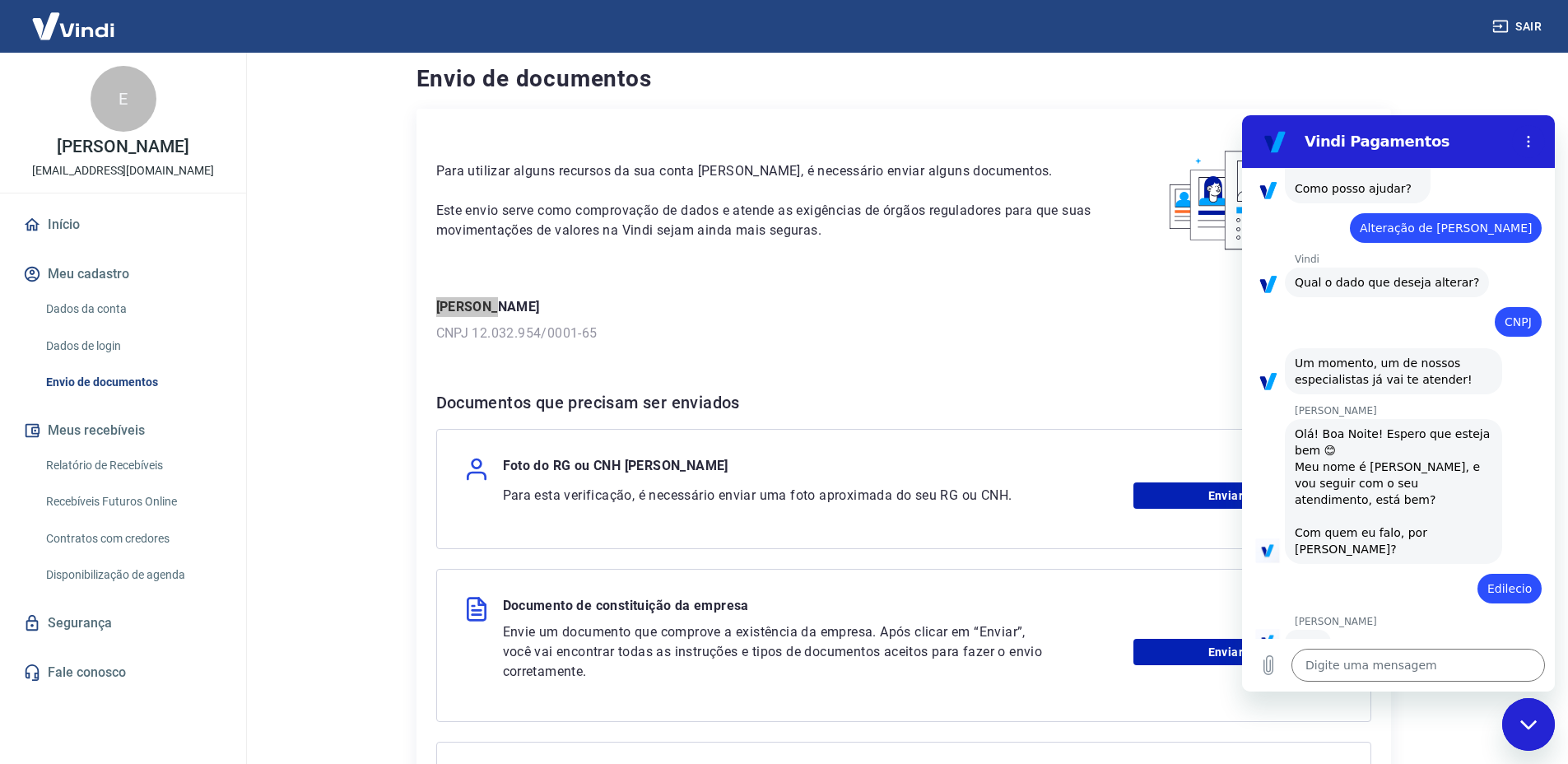
scroll to position [113, 0]
type textarea "x"
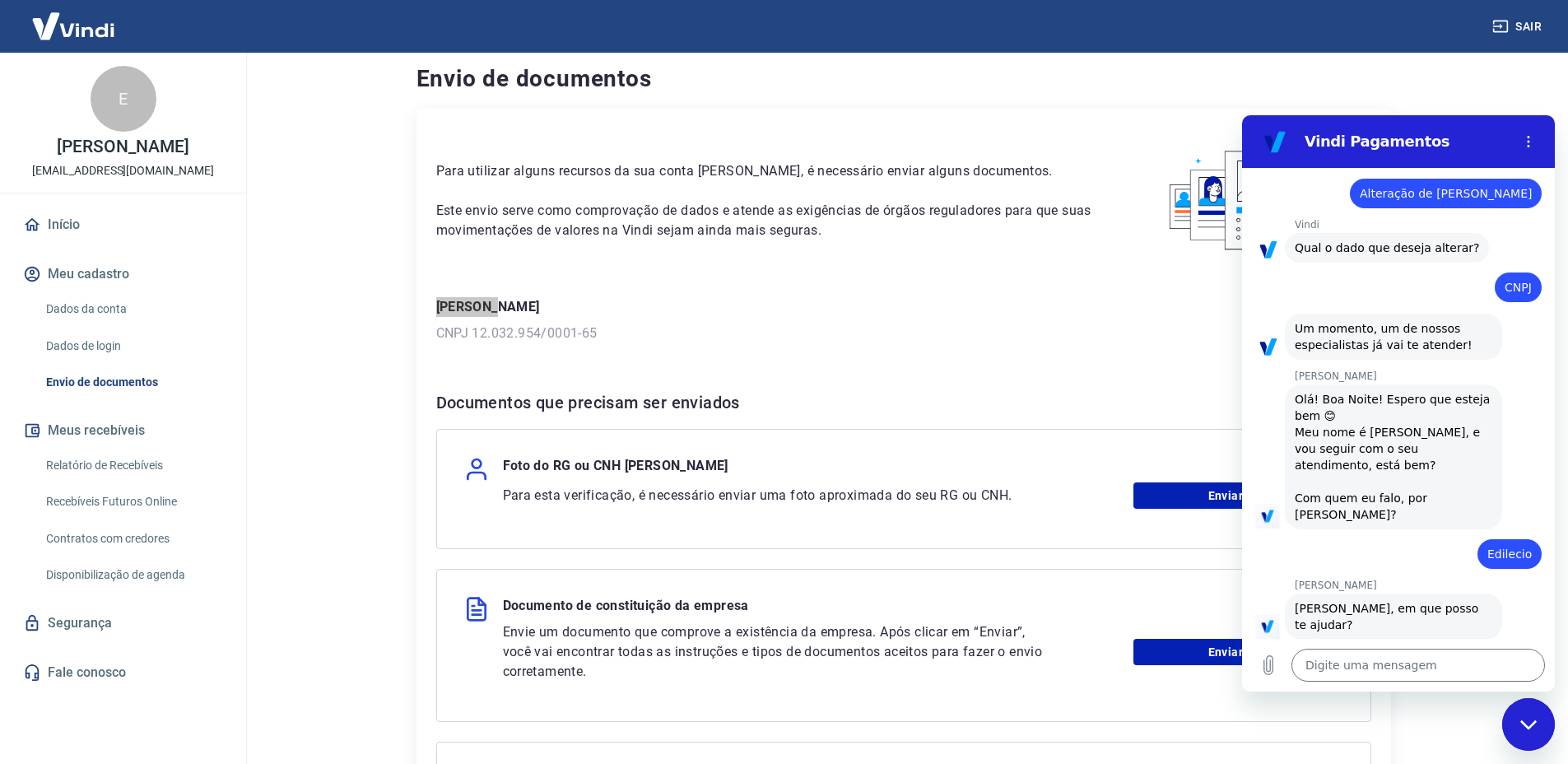
scroll to position [153, 0]
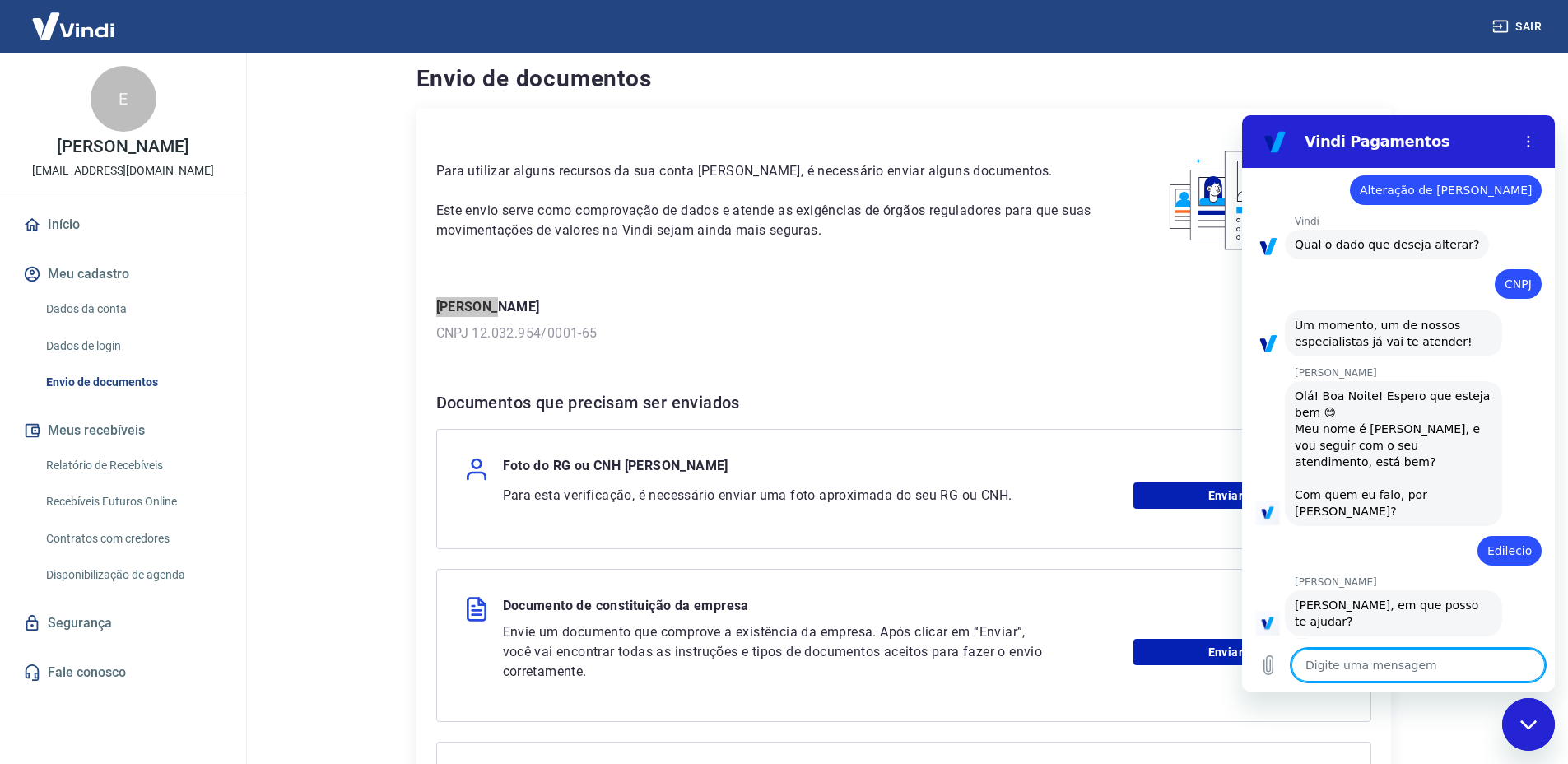
click at [1435, 654] on textarea at bounding box center [1418, 665] width 254 height 33
type textarea "p"
type textarea "x"
type textarea "pr"
type textarea "x"
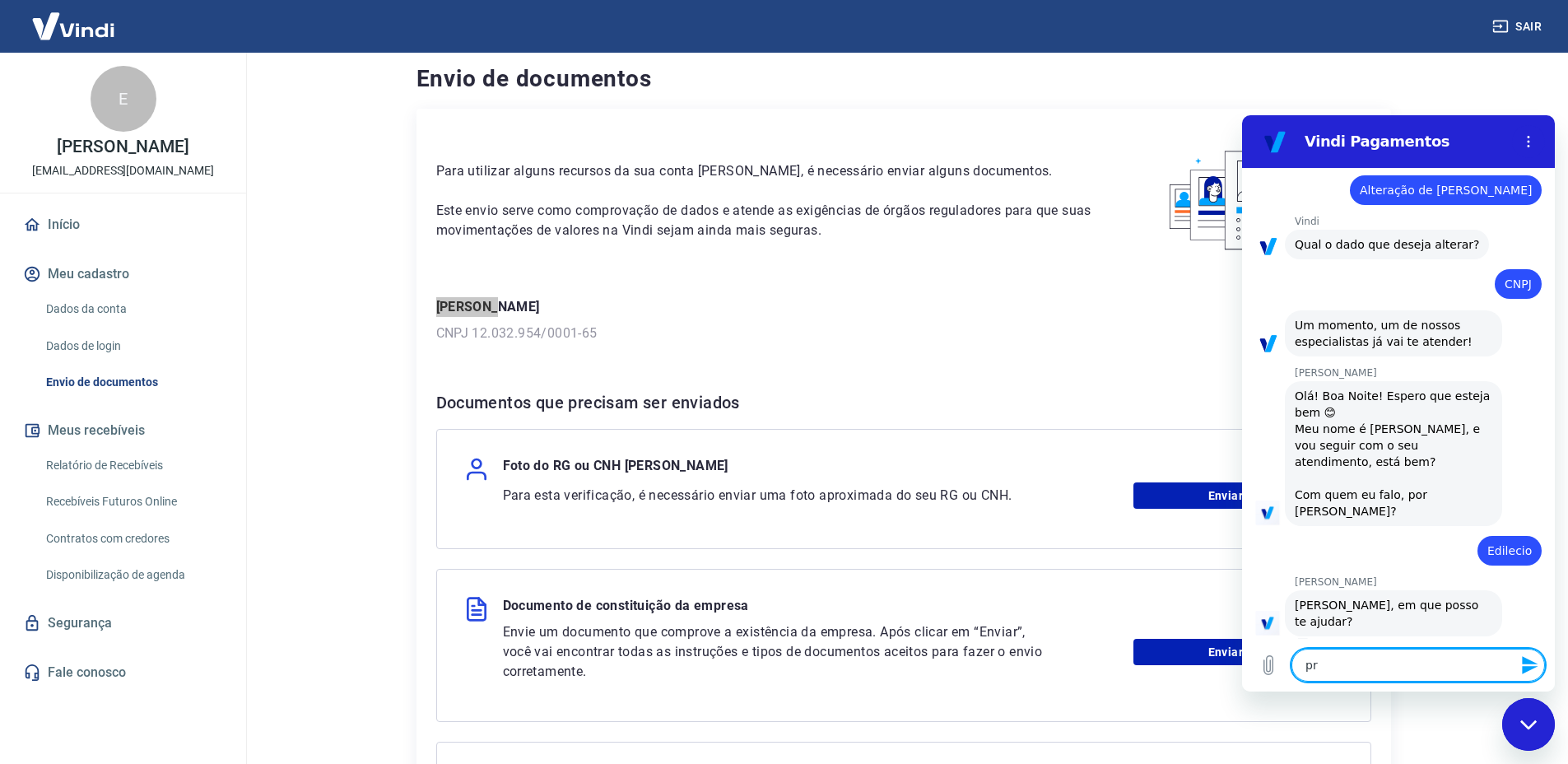
type textarea "pre"
type textarea "x"
type textarea "prec"
type textarea "x"
type textarea "preci"
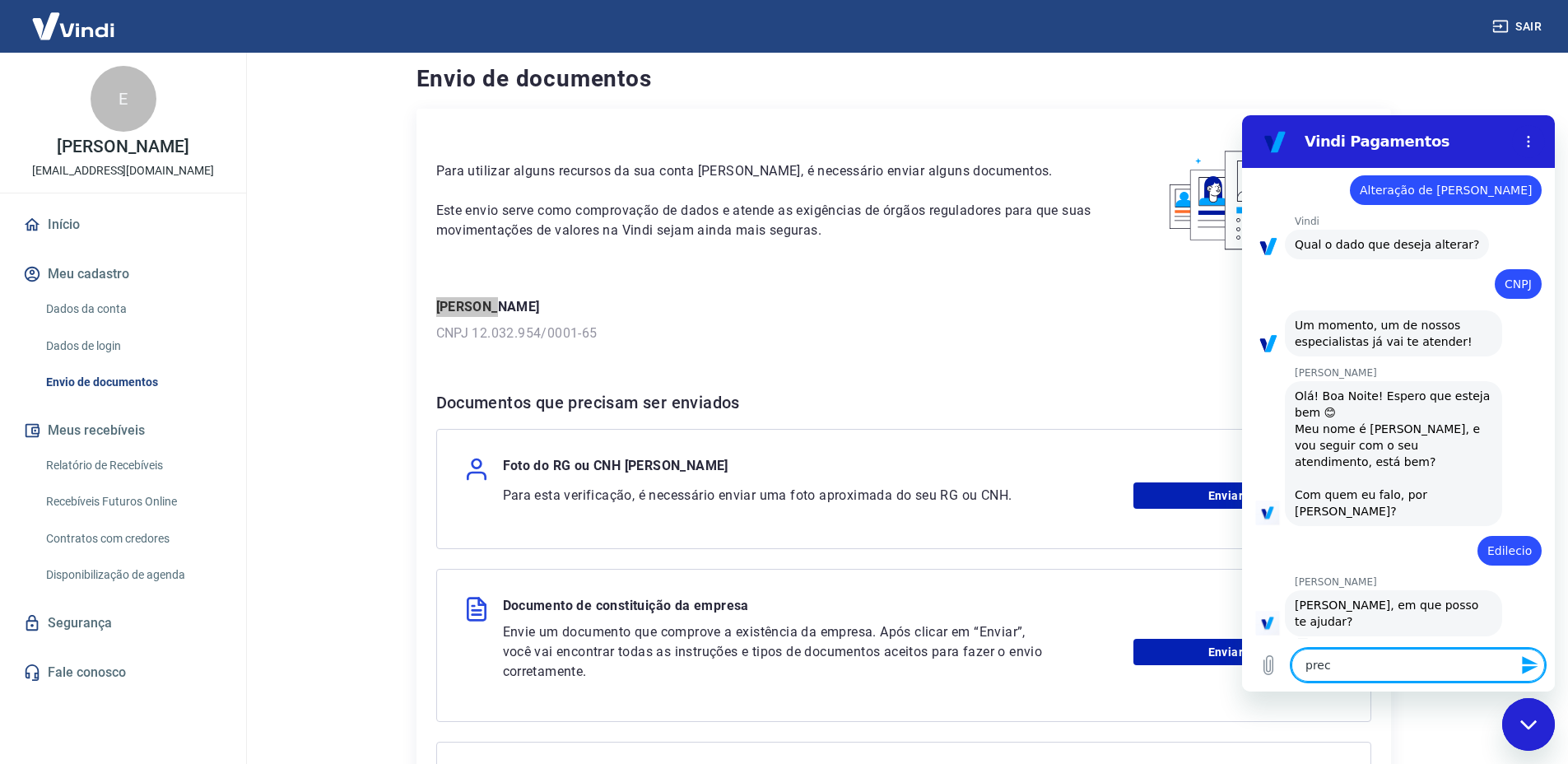
type textarea "x"
type textarea "precis"
type textarea "x"
type textarea "preciso"
type textarea "x"
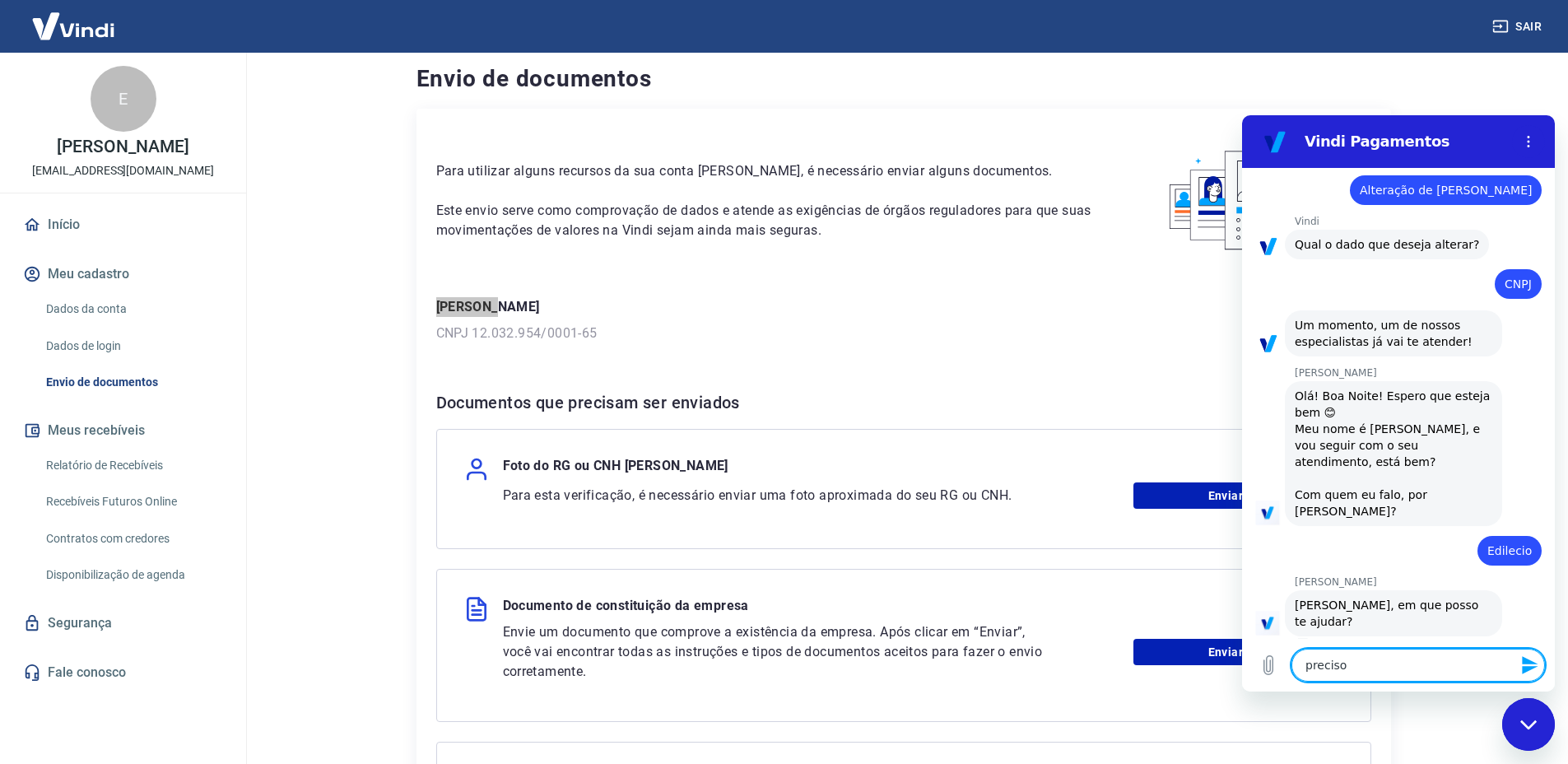
type textarea "preciso"
type textarea "x"
type textarea "preciso t"
type textarea "x"
type textarea "preciso tr"
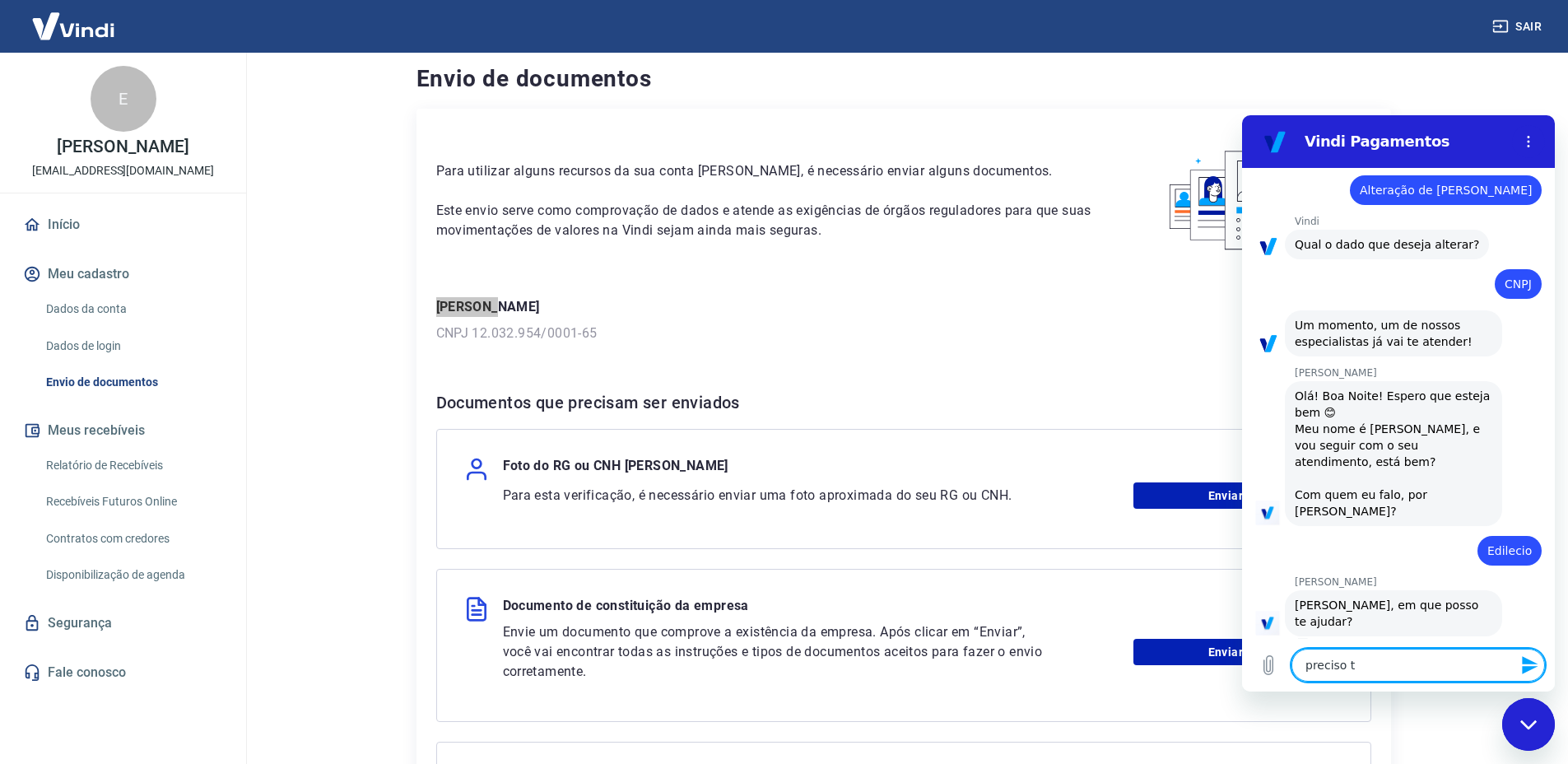
type textarea "x"
type textarea "preciso tro"
type textarea "x"
type textarea "preciso troc"
type textarea "x"
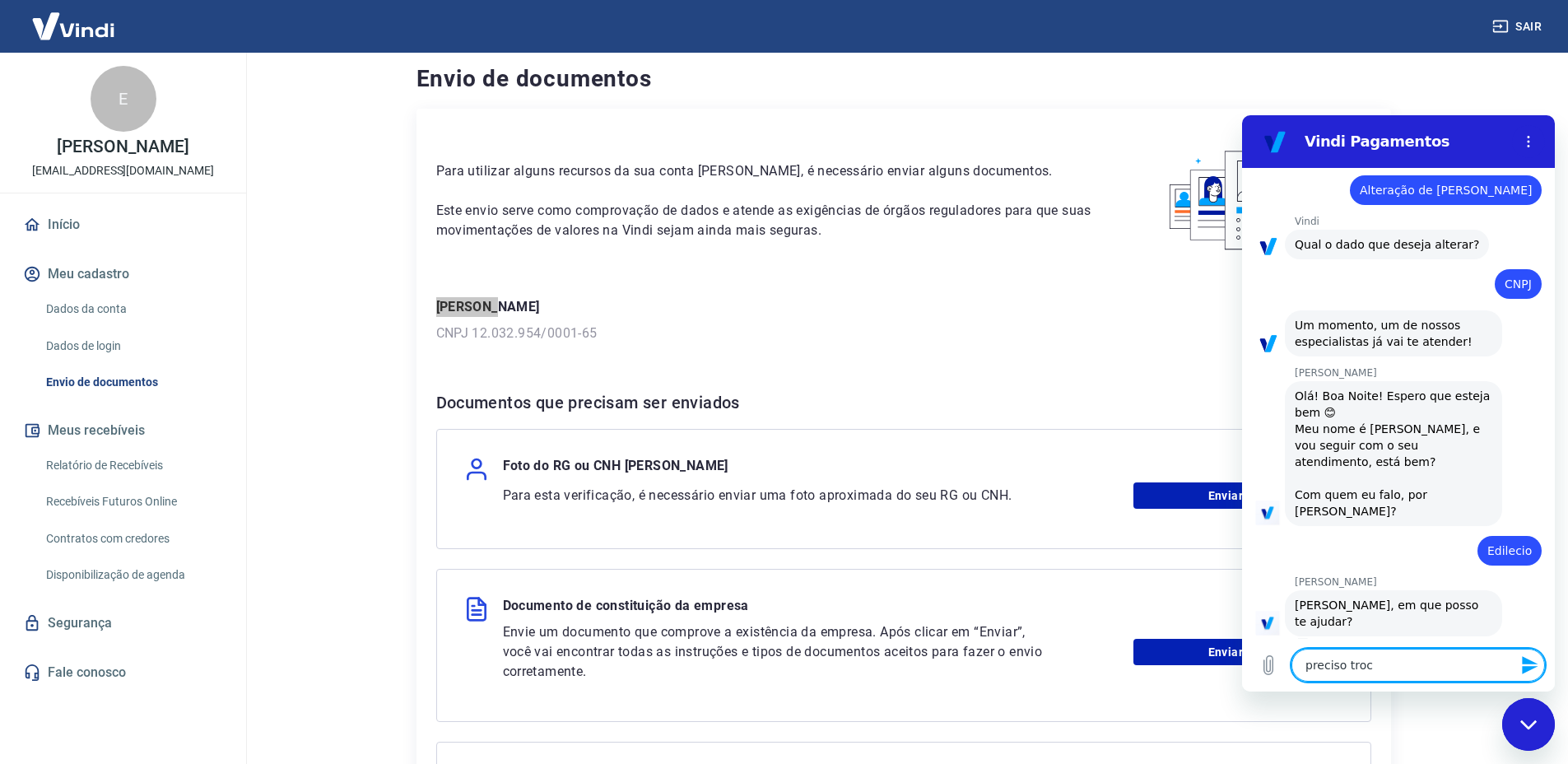
type textarea "preciso troca"
type textarea "x"
type textarea "preciso trocar"
type textarea "x"
type textarea "preciso trocar"
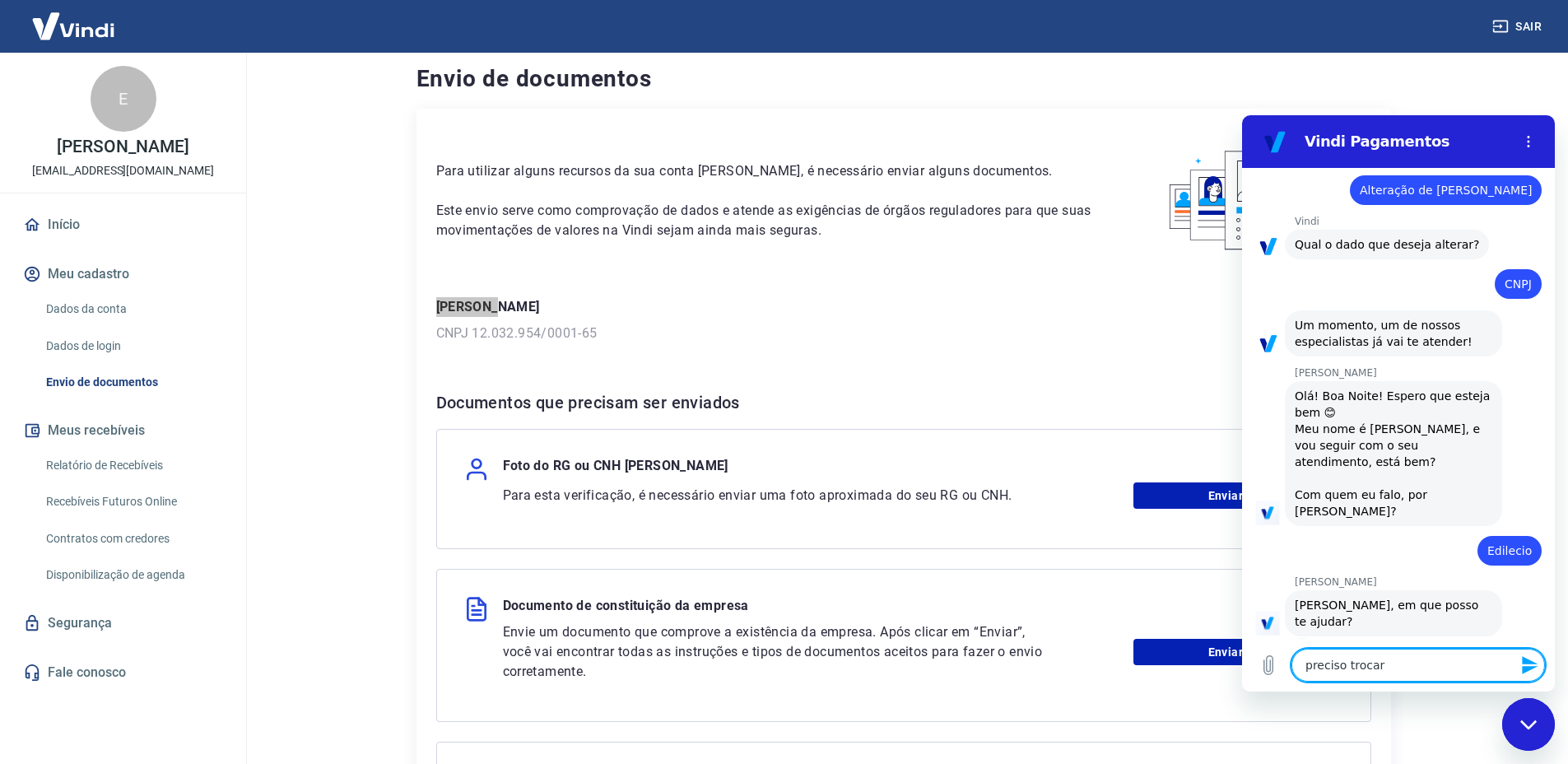
type textarea "x"
type textarea "preciso trocar o"
type textarea "x"
type textarea "preciso trocar o"
type textarea "x"
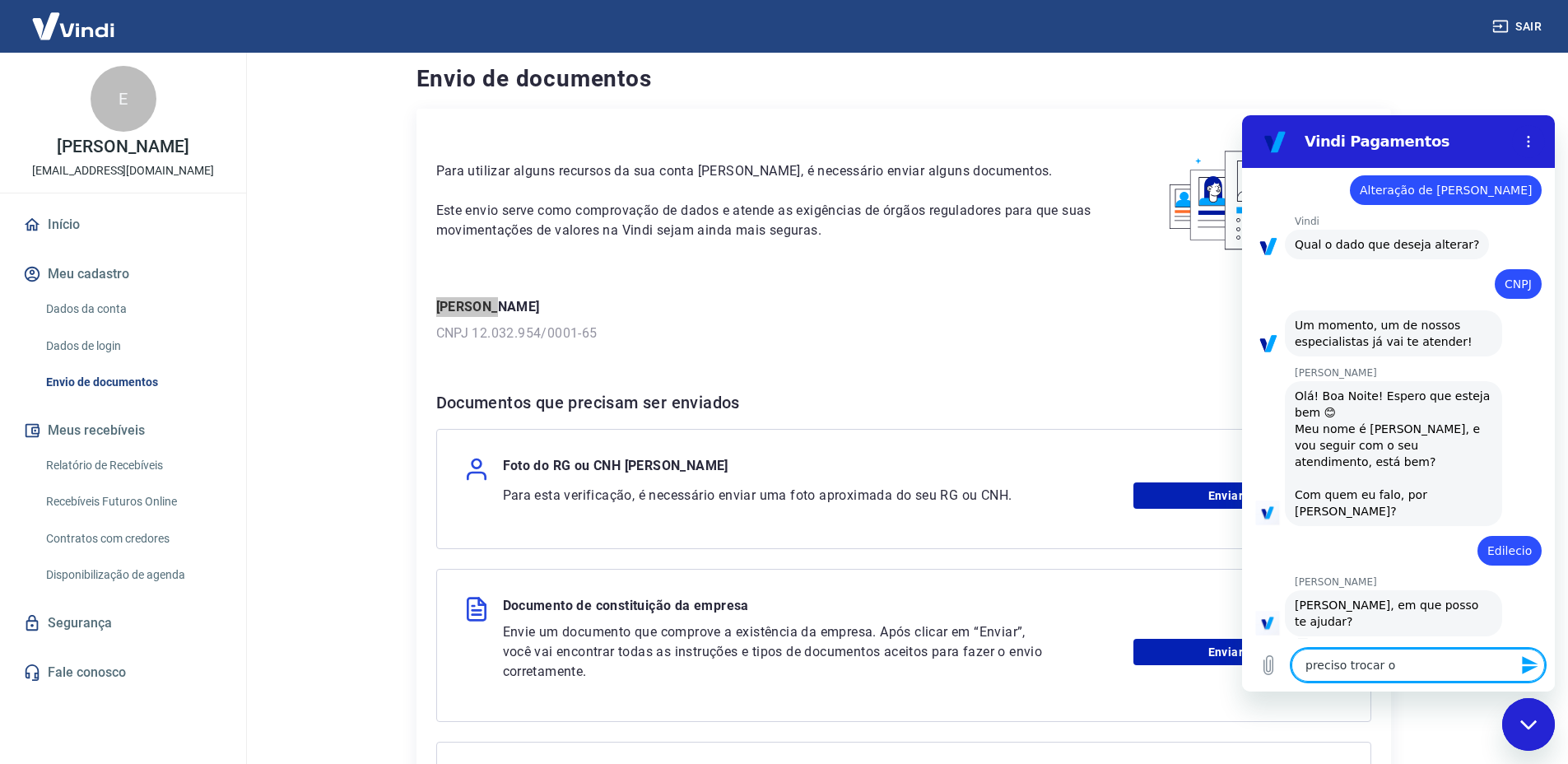
type textarea "preciso trocar o c"
type textarea "x"
type textarea "preciso trocar o cn"
type textarea "x"
type textarea "preciso trocar o cnp"
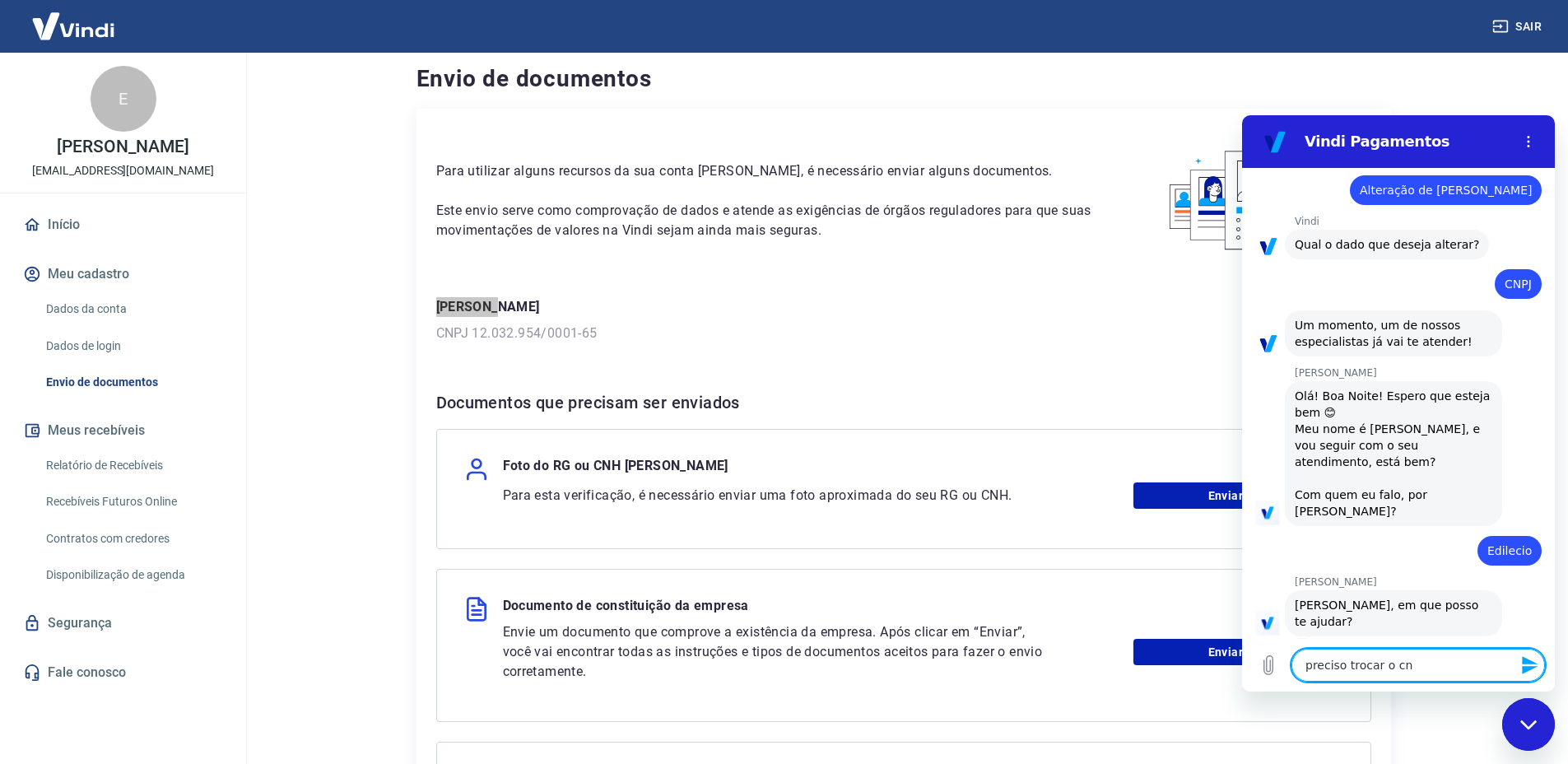
type textarea "x"
type textarea "preciso trocar o cnpj"
type textarea "x"
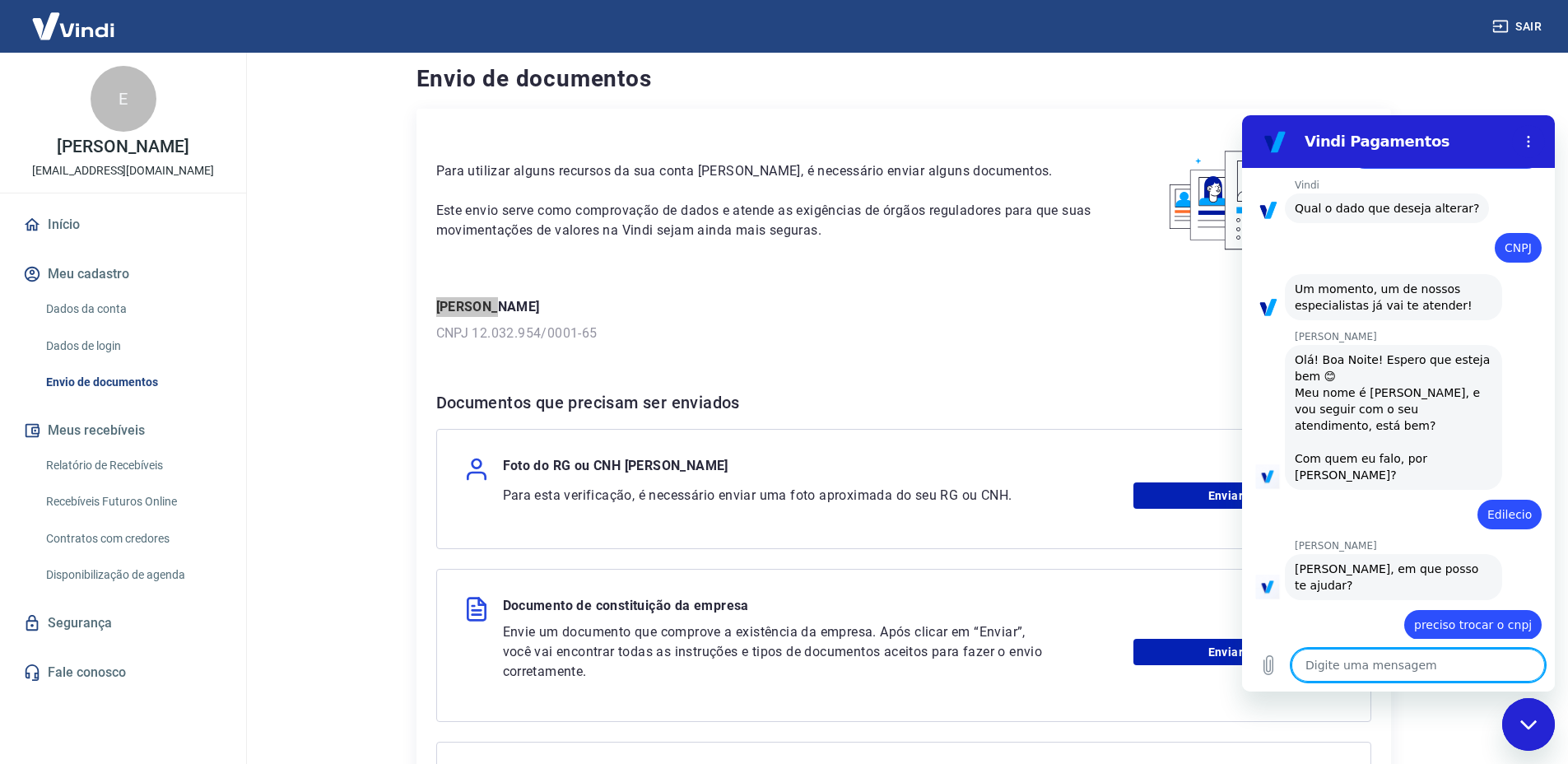
scroll to position [192, 0]
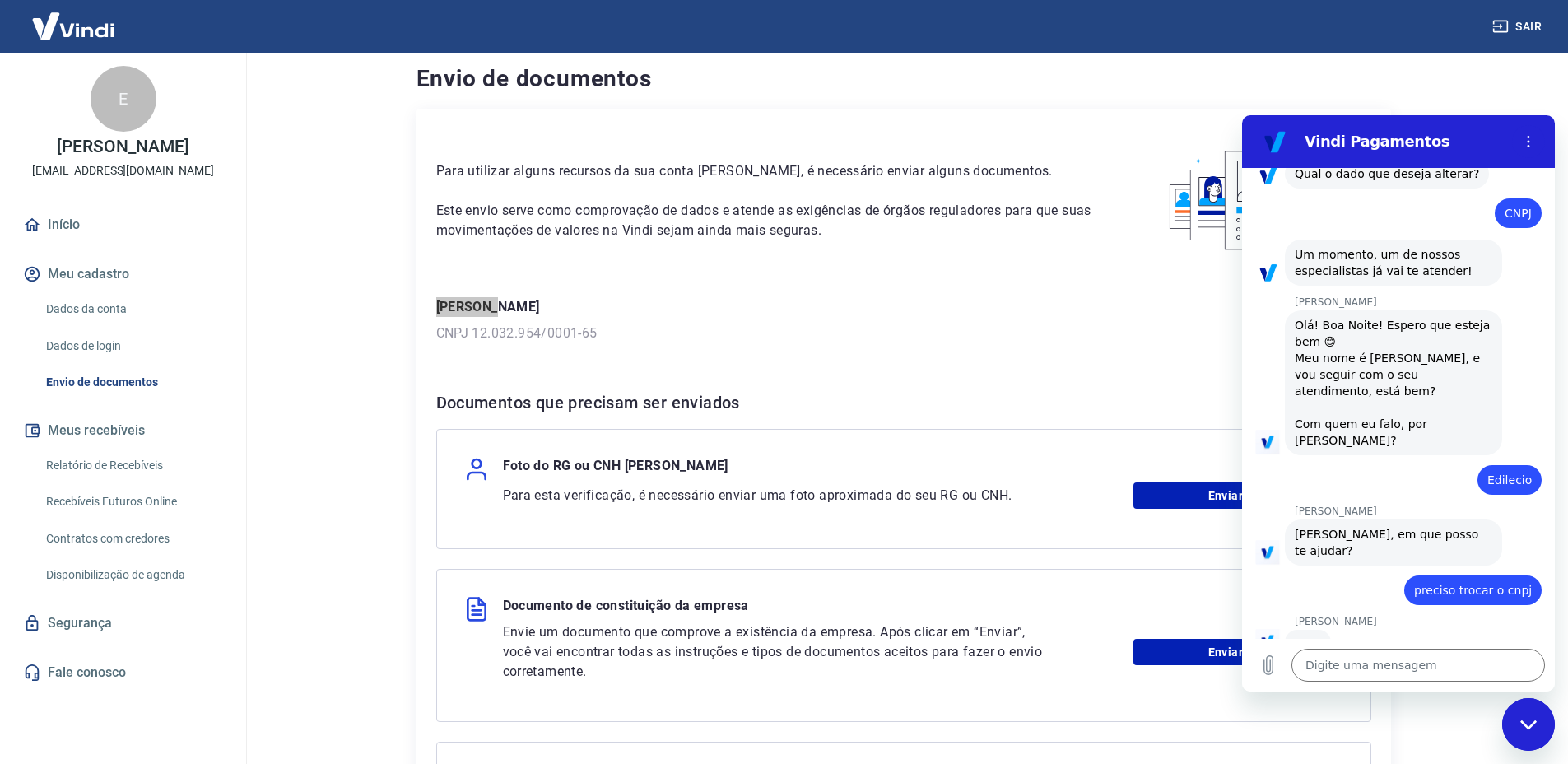
type textarea "x"
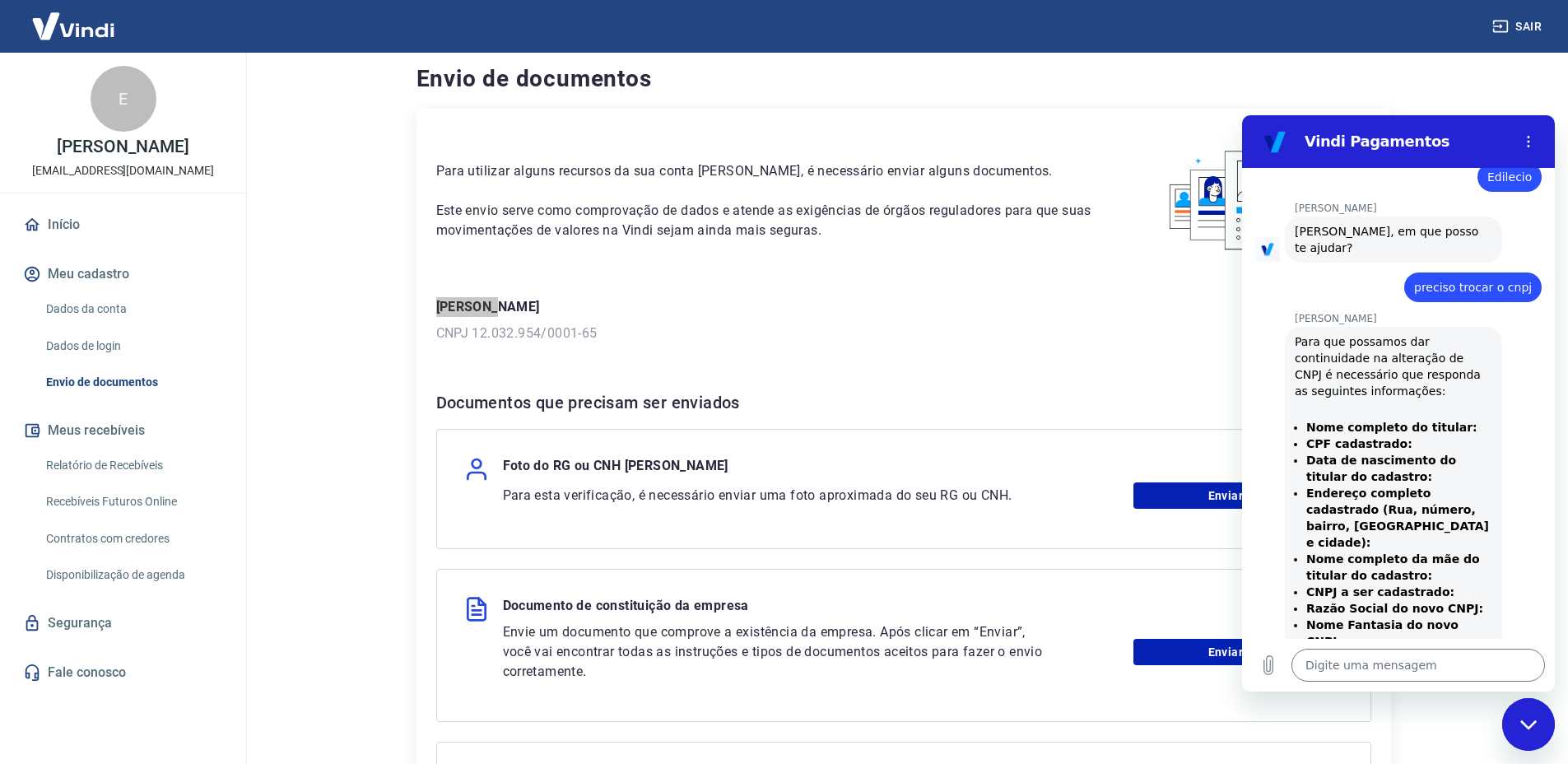
scroll to position [529, 0]
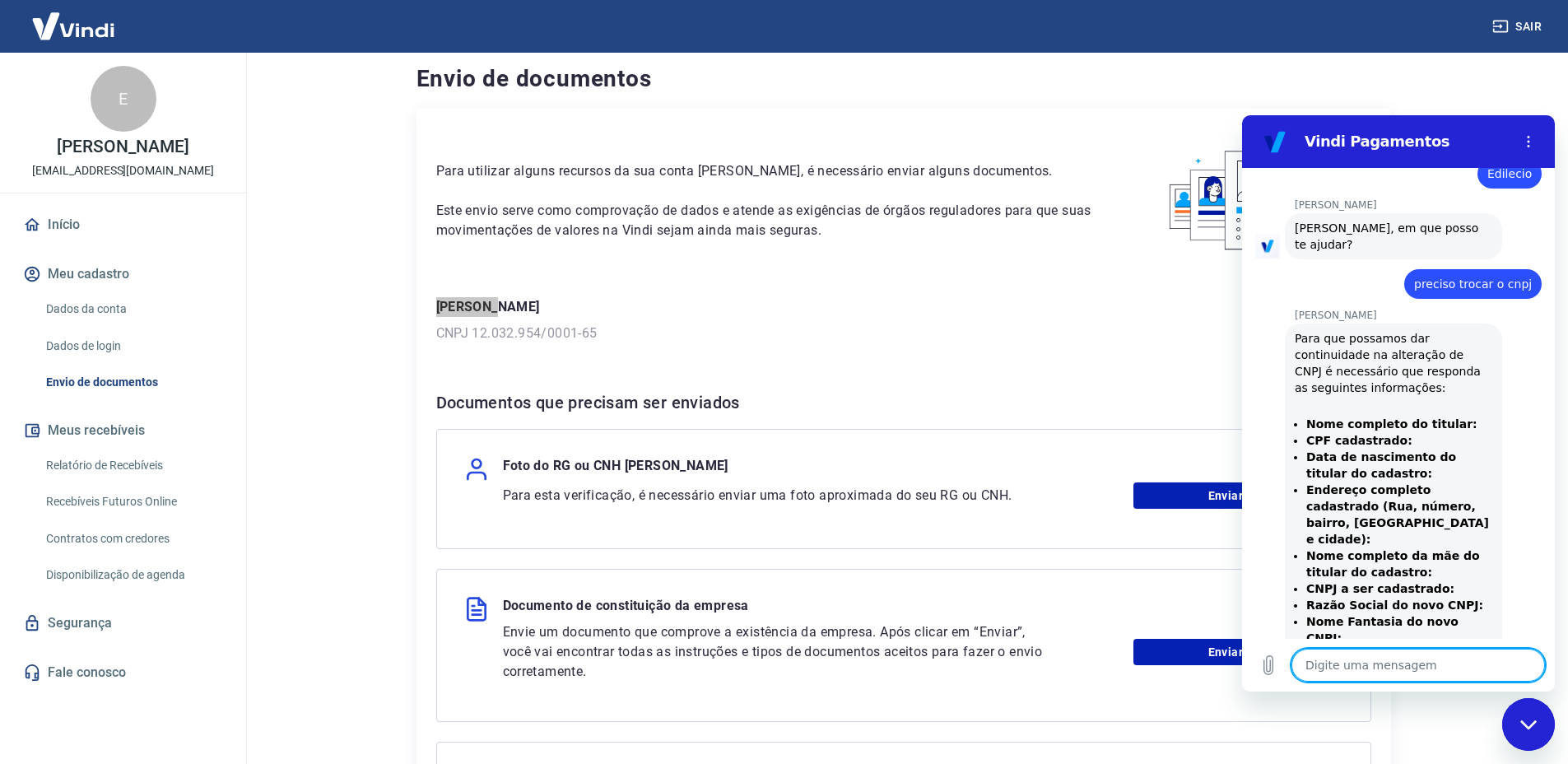
click at [518, 309] on p "[PERSON_NAME]" at bounding box center [903, 307] width 935 height 20
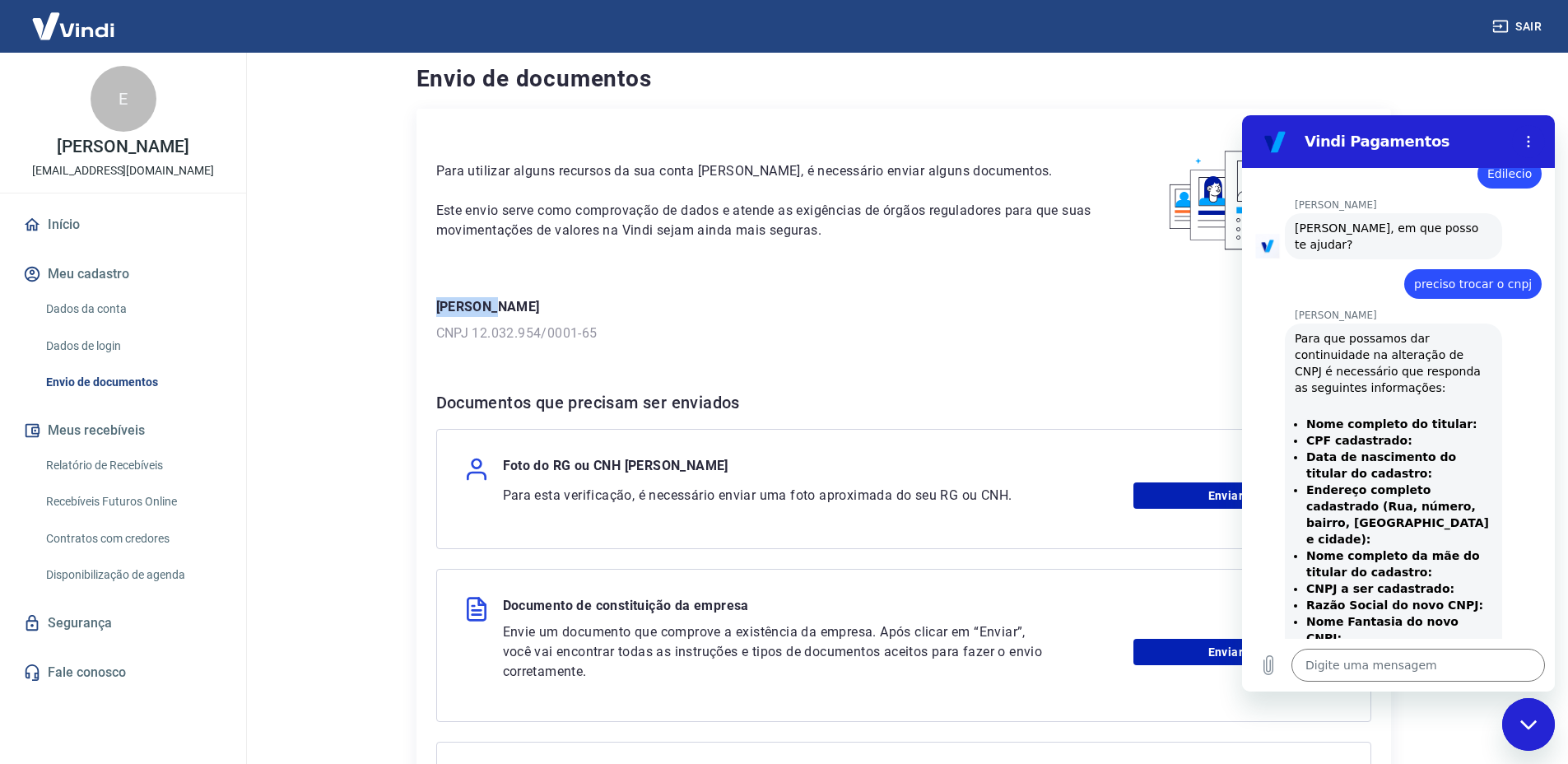
drag, startPoint x: 586, startPoint y: 308, endPoint x: 423, endPoint y: 303, distance: 163.1
click at [423, 303] on div "Para utilizar alguns recursos da sua conta [PERSON_NAME], é necessário enviar a…" at bounding box center [904, 551] width 975 height 885
copy p "[PERSON_NAME]"
click at [1408, 650] on textarea at bounding box center [1418, 665] width 254 height 33
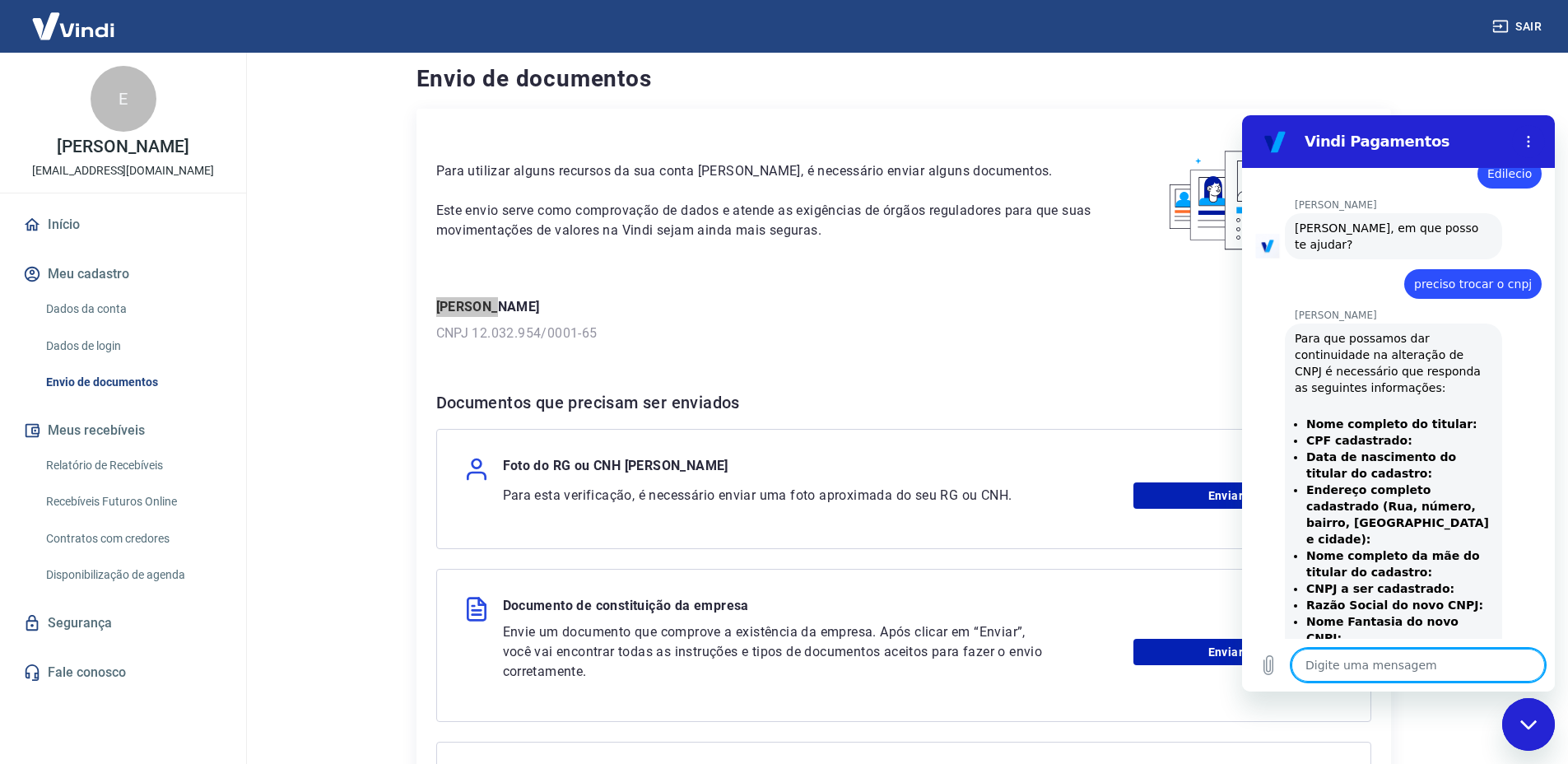
click at [1401, 658] on textarea at bounding box center [1418, 665] width 254 height 33
paste textarea "[PERSON_NAME]"
type textarea "[PERSON_NAME]"
type textarea "x"
type textarea "[PERSON_NAME]"
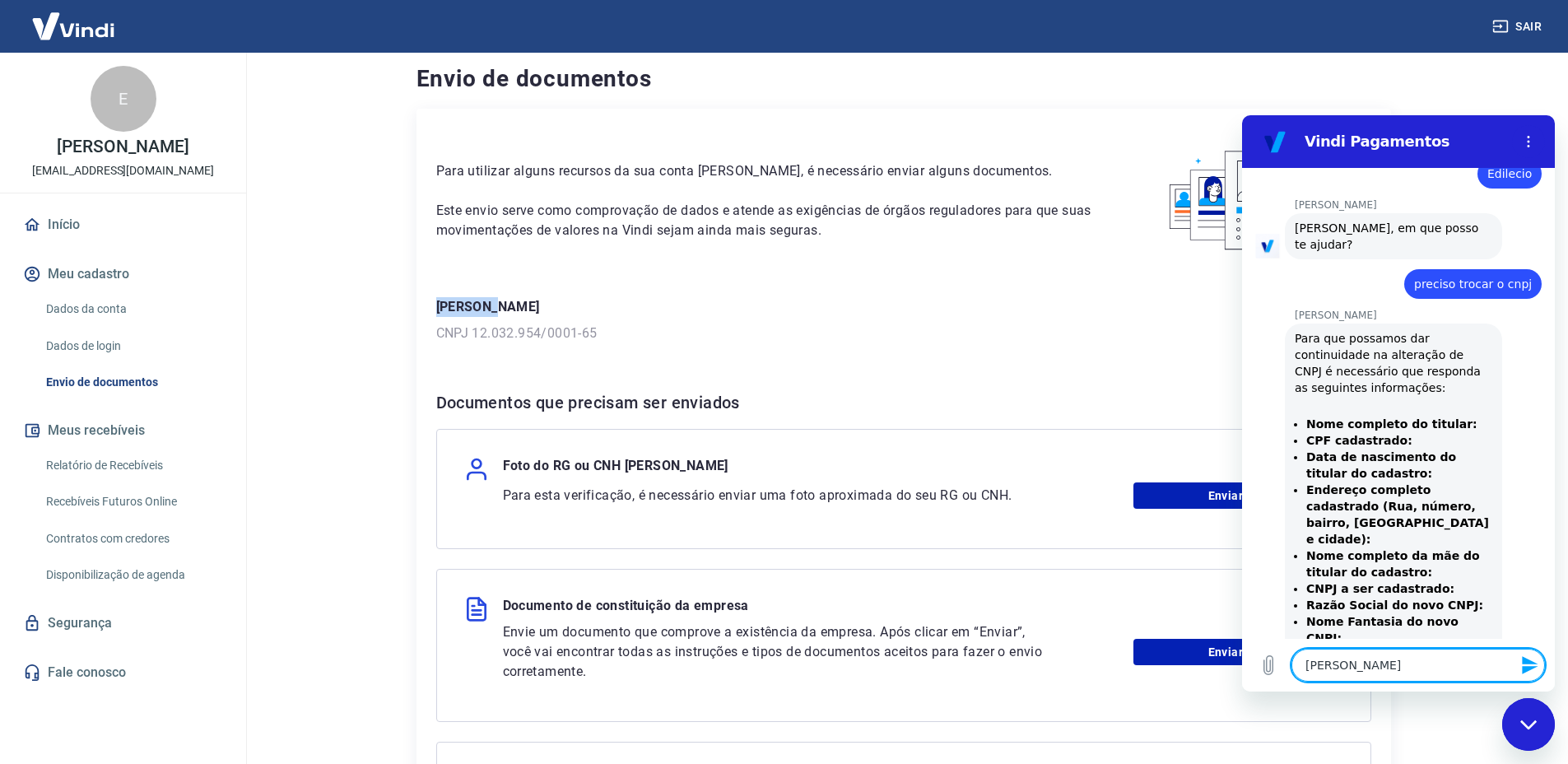
click at [121, 301] on link "Dados da conta" at bounding box center [133, 308] width 187 height 33
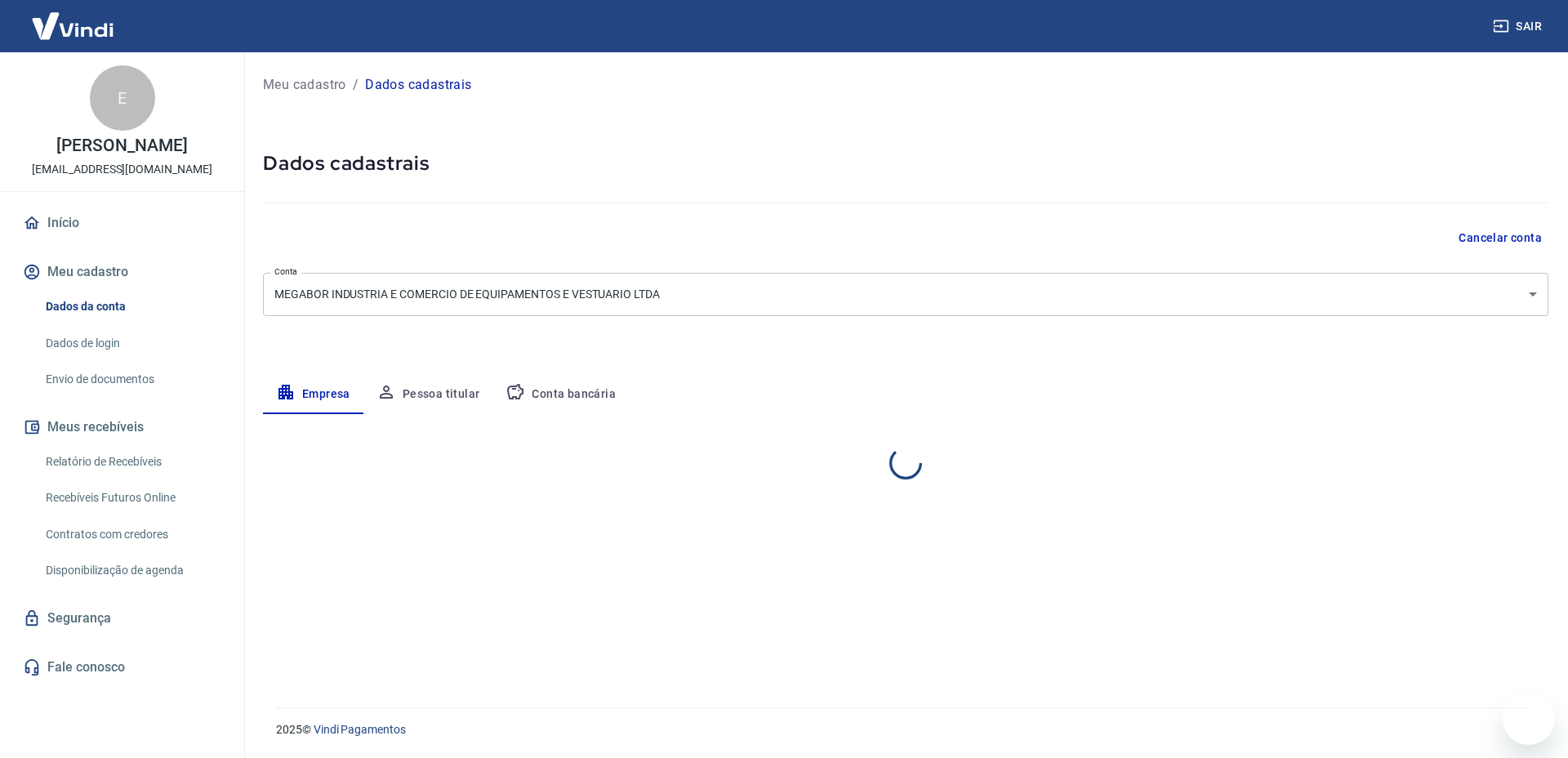
select select "RJ"
select select "business"
